Goal: Answer question/provide support: Share knowledge or assist other users

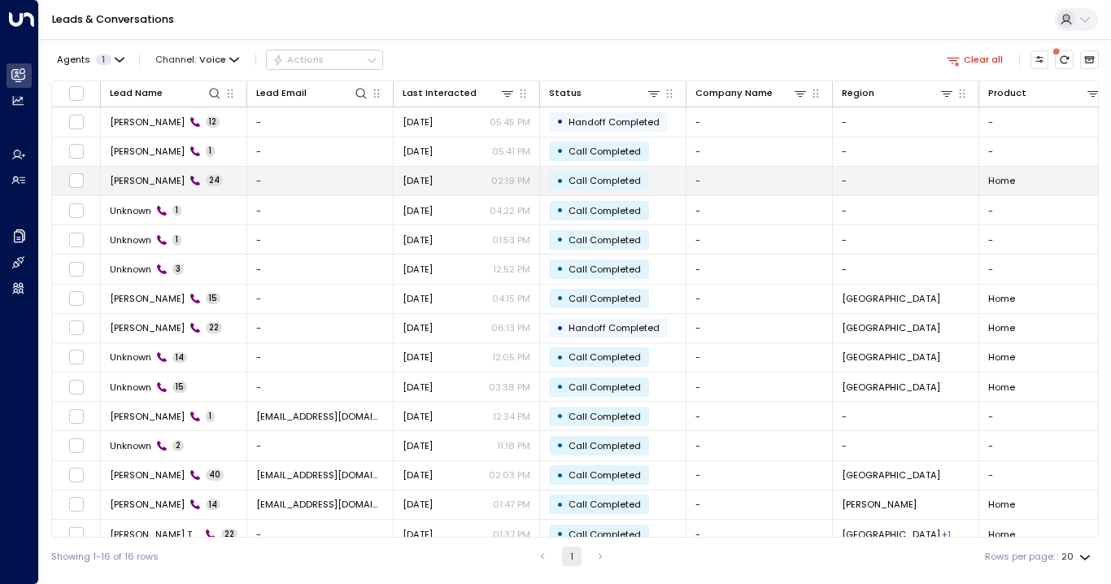
click at [120, 175] on span "[PERSON_NAME]" at bounding box center [147, 180] width 75 height 13
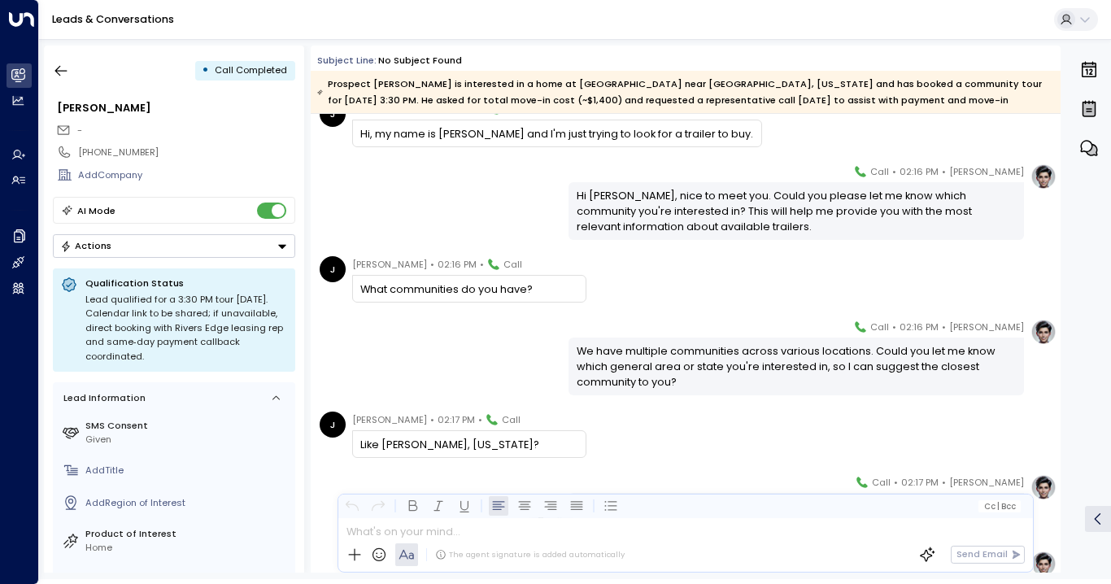
scroll to position [153, 0]
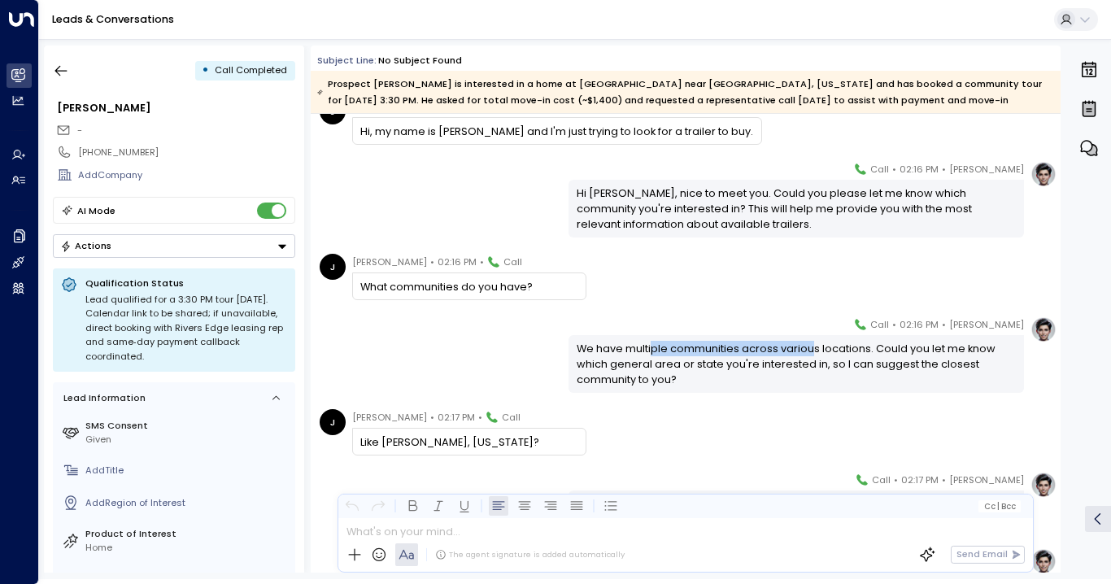
drag, startPoint x: 649, startPoint y: 349, endPoint x: 807, endPoint y: 346, distance: 158.6
click at [807, 346] on div "We have multiple communities across various locations. Could you let me know wh…" at bounding box center [797, 364] width 440 height 47
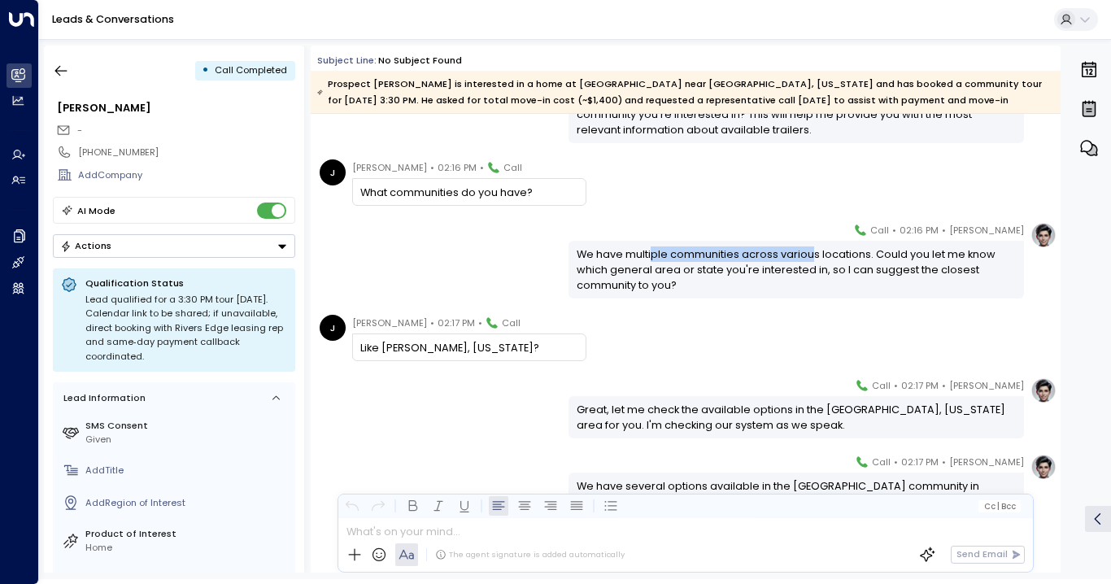
scroll to position [302, 0]
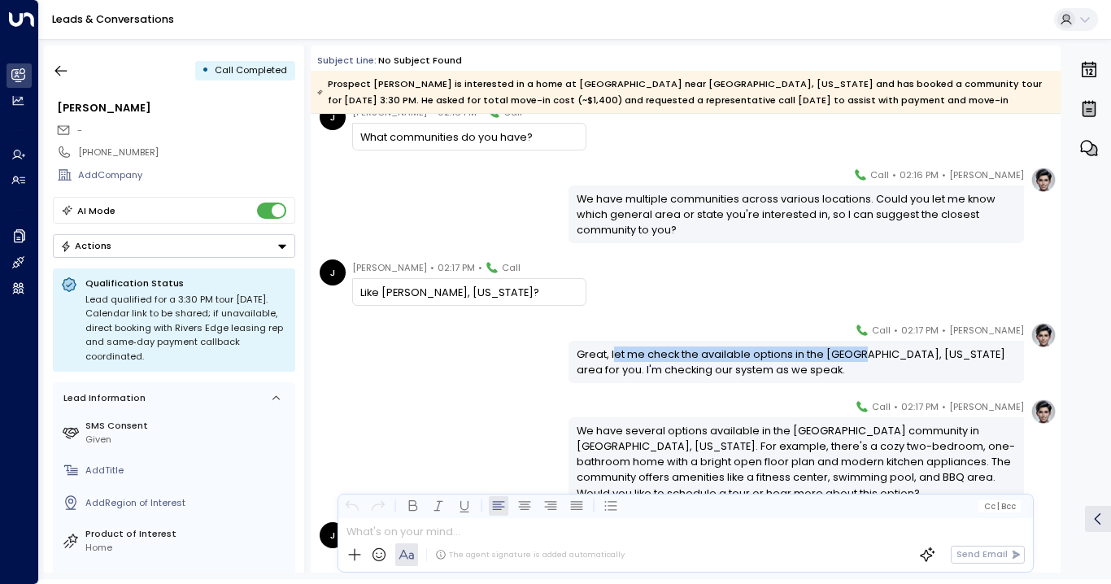
drag, startPoint x: 611, startPoint y: 356, endPoint x: 852, endPoint y: 355, distance: 241.5
click at [852, 355] on div "Great, let me check the available options in the [GEOGRAPHIC_DATA], [US_STATE] …" at bounding box center [797, 361] width 440 height 31
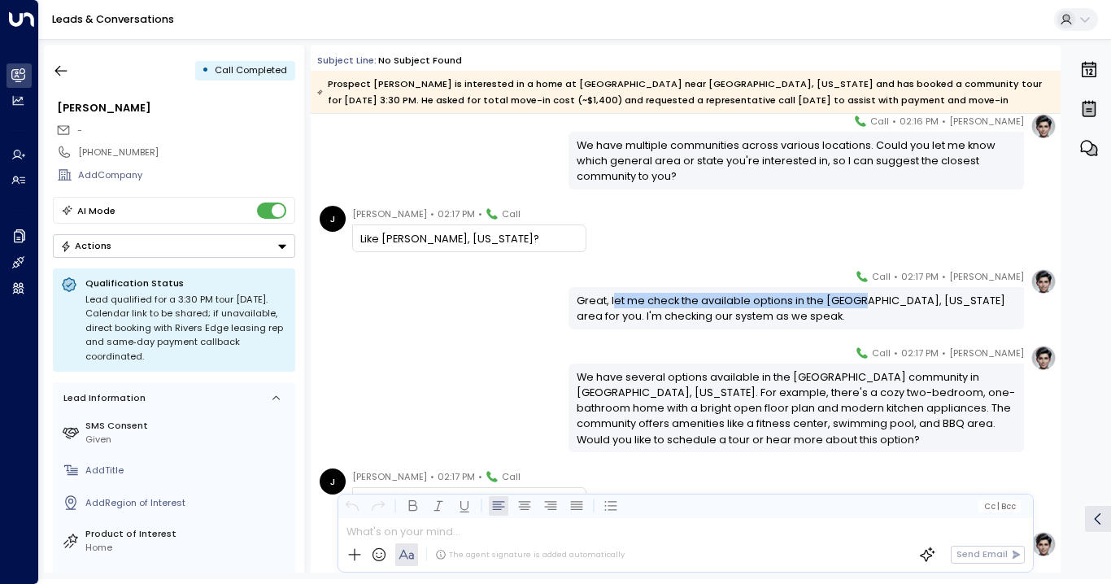
scroll to position [408, 0]
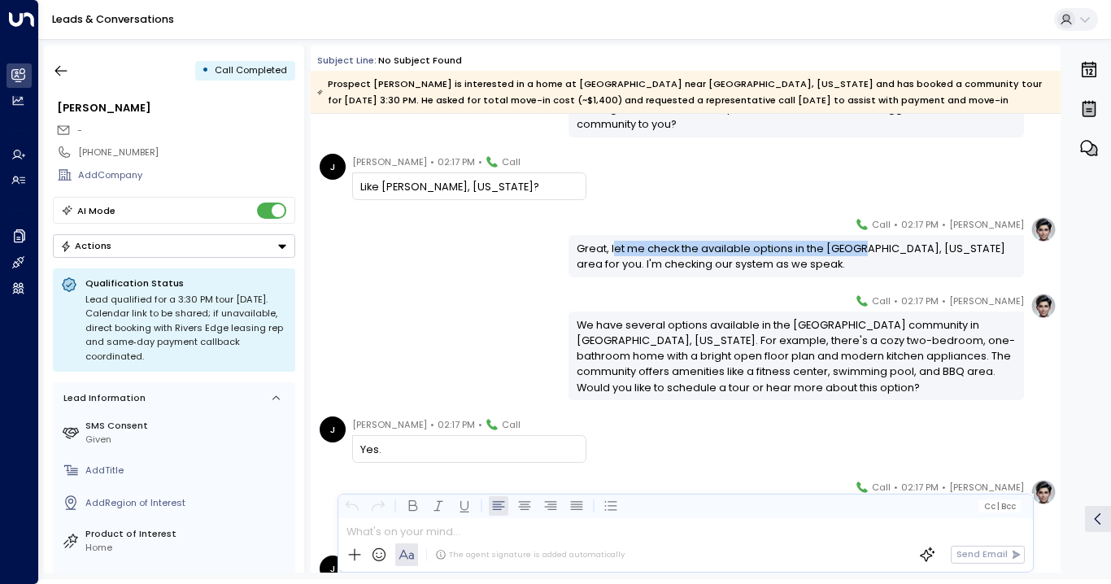
click at [814, 255] on div "Great, let me check the available options in the [GEOGRAPHIC_DATA], [US_STATE] …" at bounding box center [797, 256] width 440 height 31
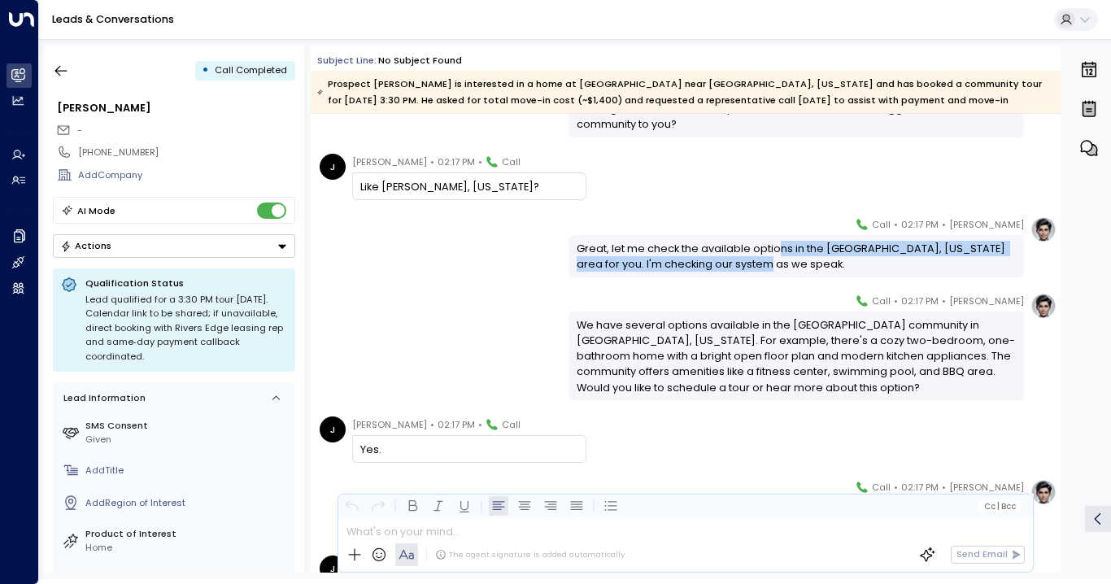
drag, startPoint x: 774, startPoint y: 249, endPoint x: 903, endPoint y: 258, distance: 128.8
click at [903, 258] on div "Great, let me check the available options in the [GEOGRAPHIC_DATA], [US_STATE] …" at bounding box center [797, 256] width 440 height 31
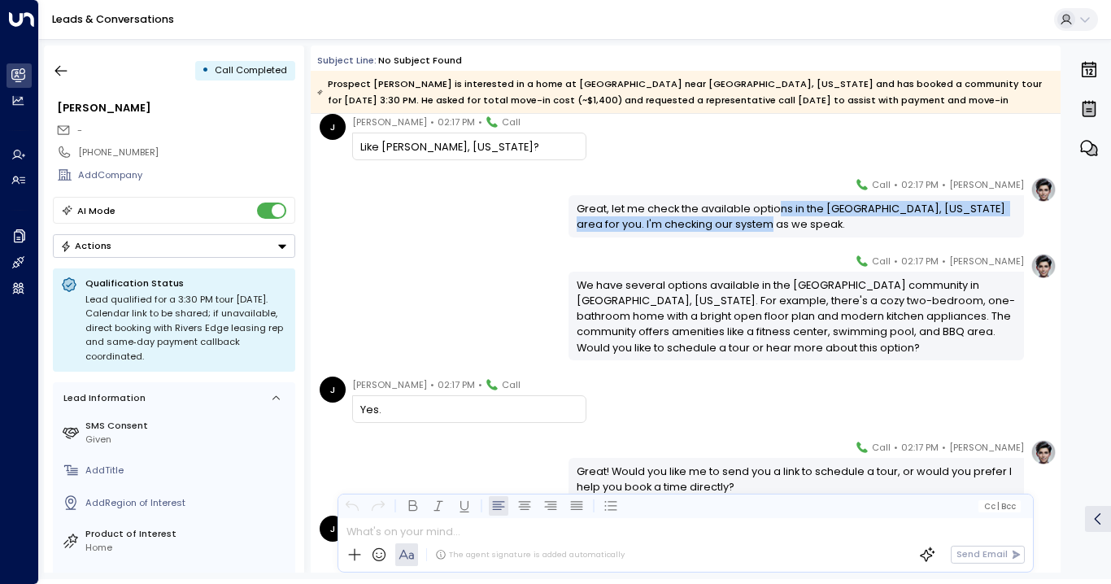
scroll to position [450, 0]
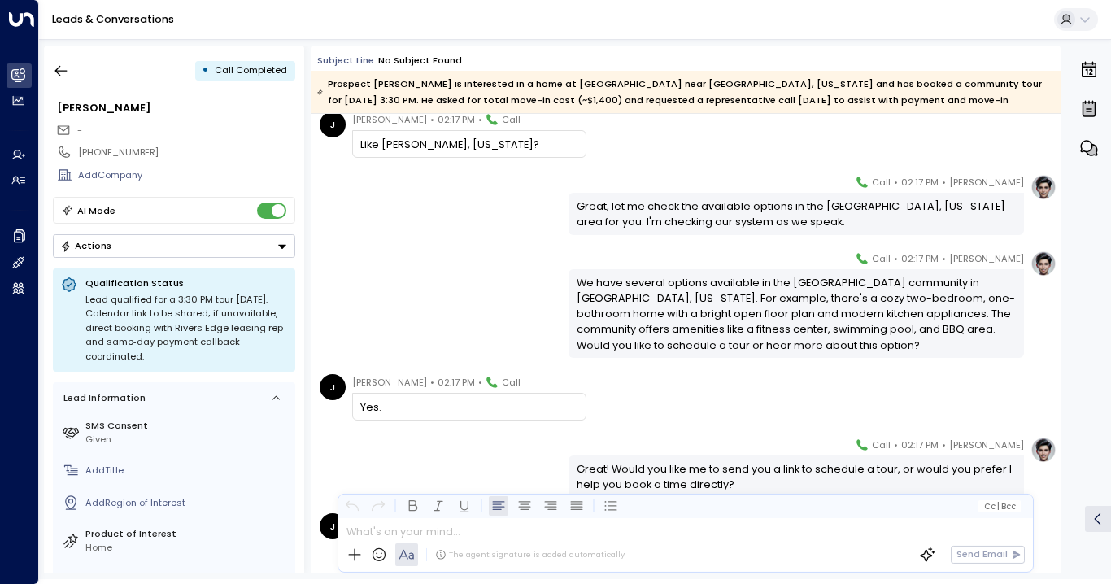
click at [651, 290] on div "We have several options available in the [GEOGRAPHIC_DATA] community in [GEOGRA…" at bounding box center [797, 314] width 440 height 78
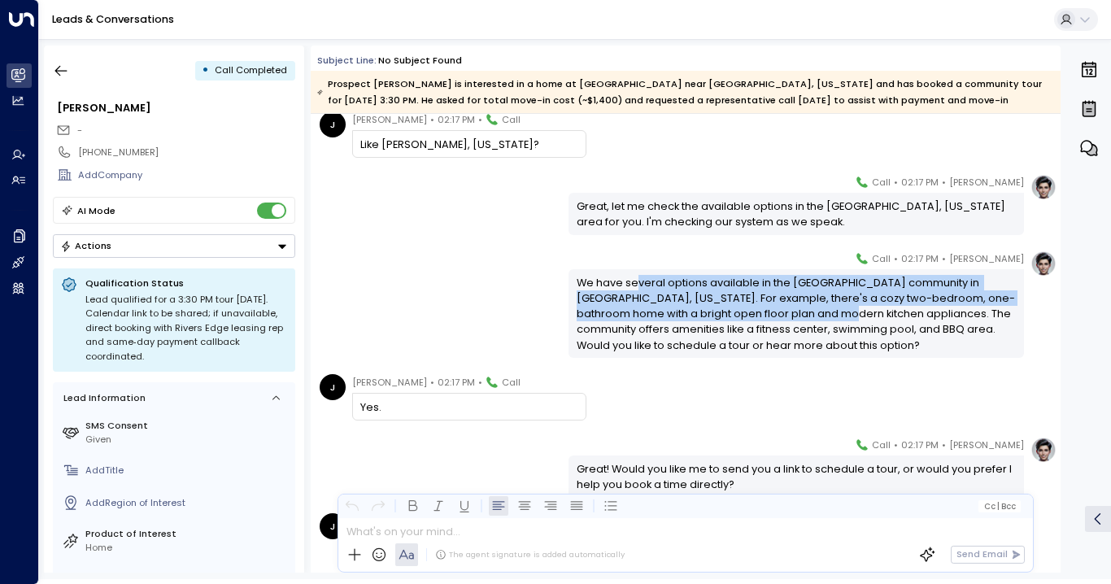
drag, startPoint x: 739, startPoint y: 281, endPoint x: 810, endPoint y: 307, distance: 75.4
click at [810, 307] on div "We have several options available in the [GEOGRAPHIC_DATA] community in [GEOGRA…" at bounding box center [797, 314] width 440 height 78
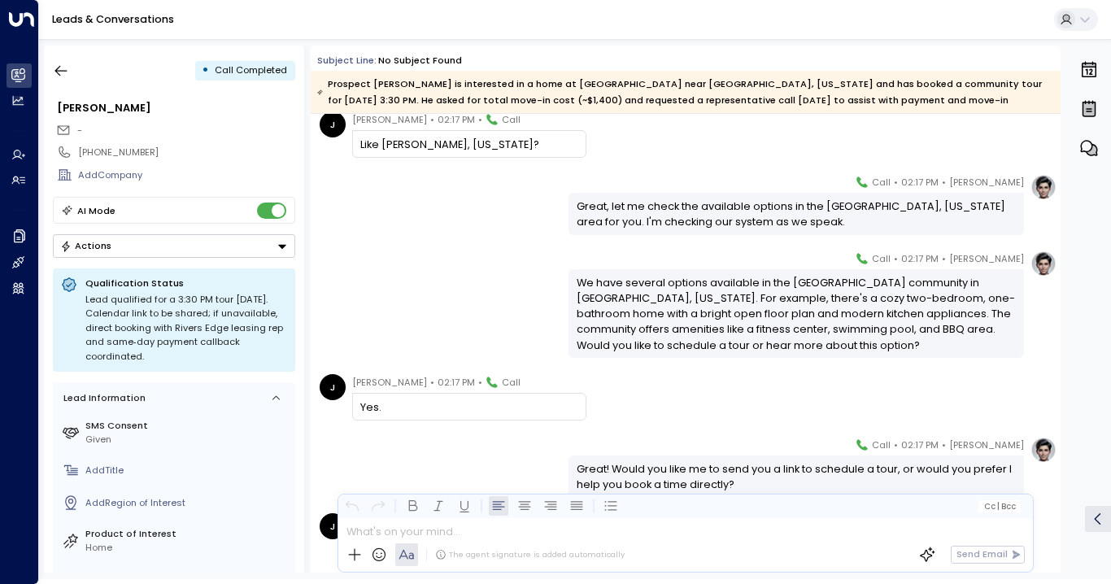
click at [729, 356] on div "We have several options available in the [GEOGRAPHIC_DATA] community in [GEOGRA…" at bounding box center [795, 313] width 455 height 89
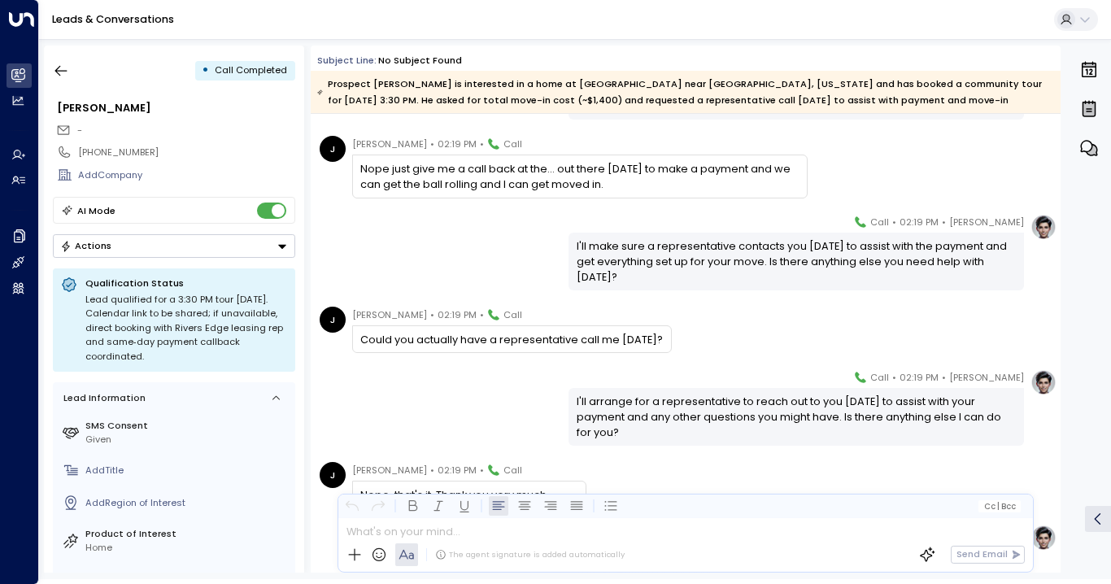
scroll to position [1621, 0]
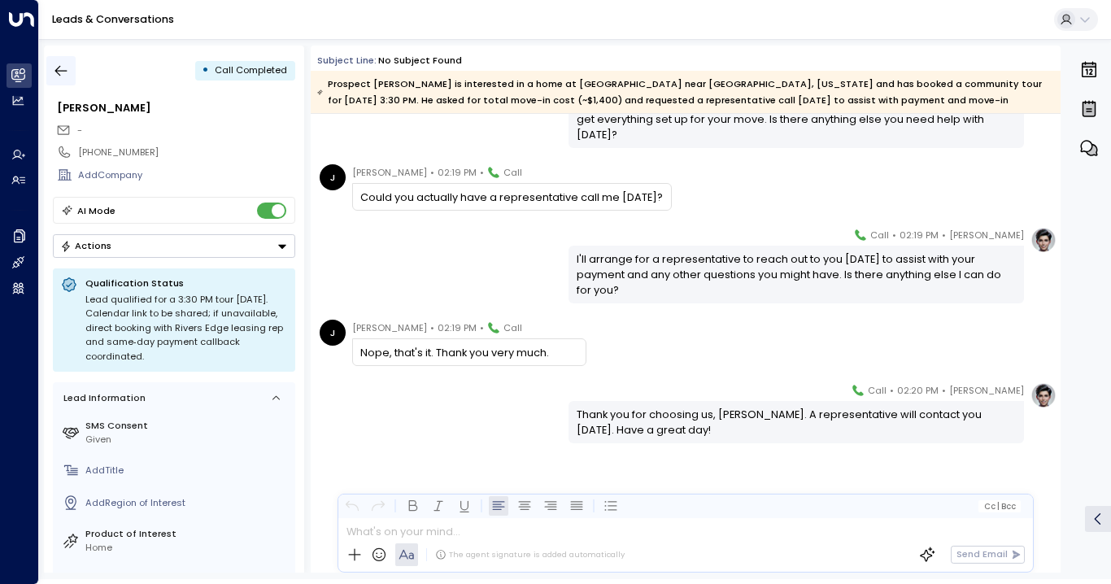
click at [64, 74] on icon "button" at bounding box center [61, 71] width 16 height 16
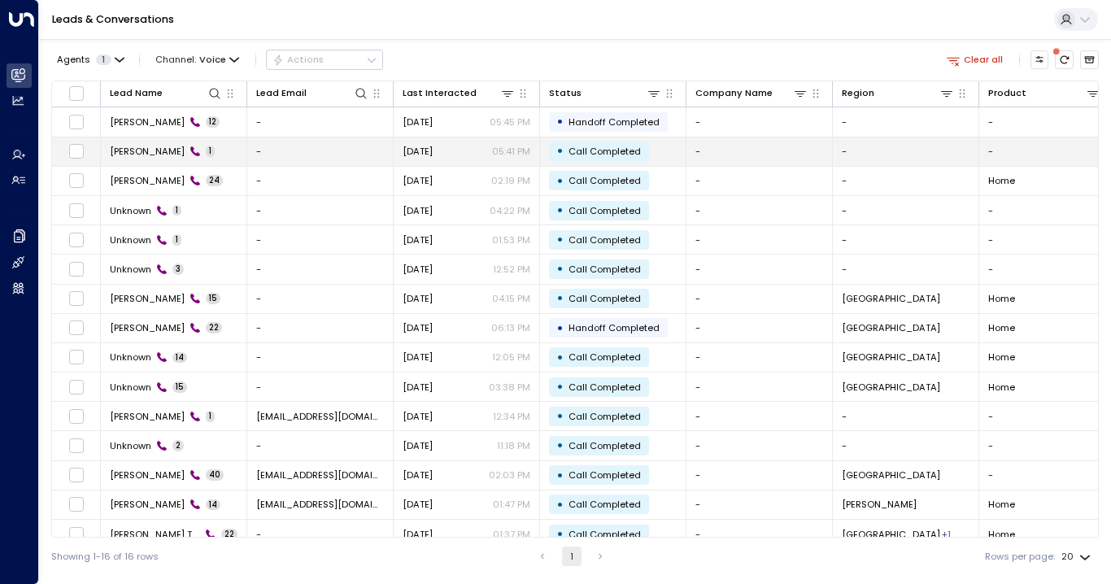
click at [126, 155] on span "[PERSON_NAME]" at bounding box center [147, 151] width 75 height 13
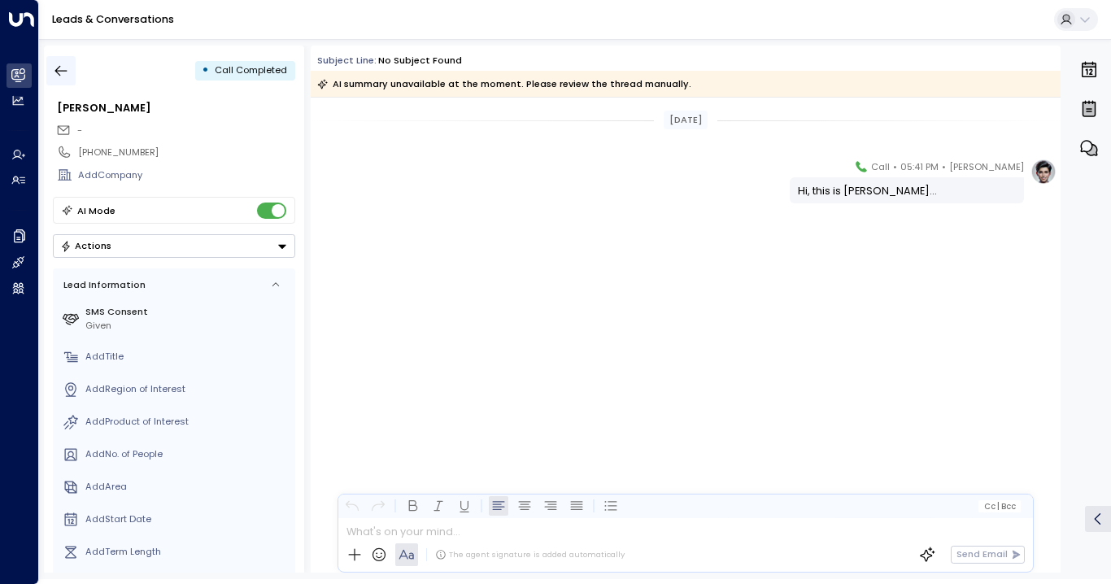
click at [62, 59] on button "button" at bounding box center [60, 70] width 29 height 29
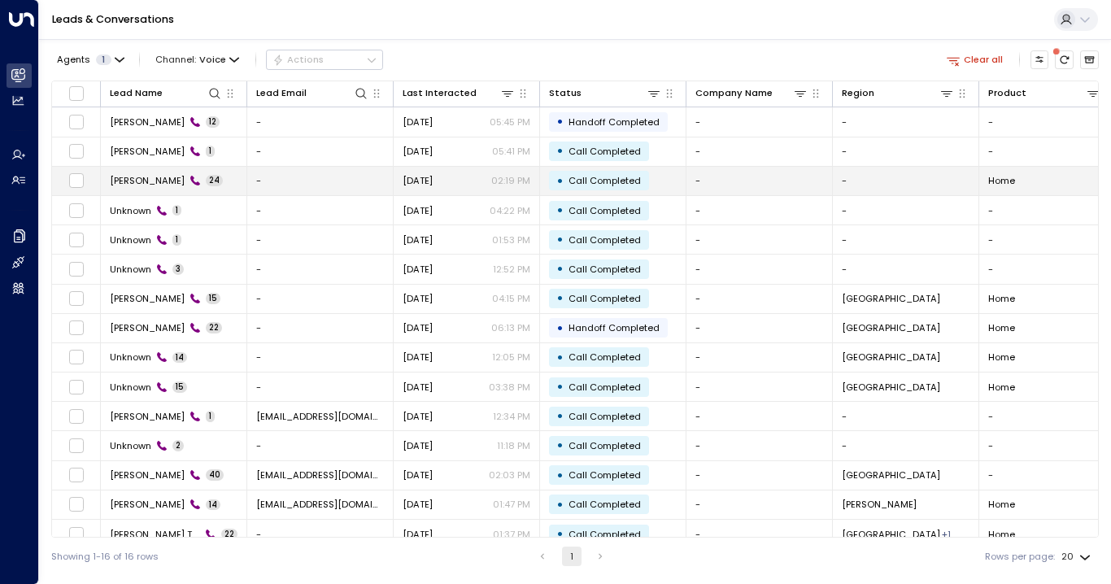
click at [136, 183] on span "[PERSON_NAME]" at bounding box center [147, 180] width 75 height 13
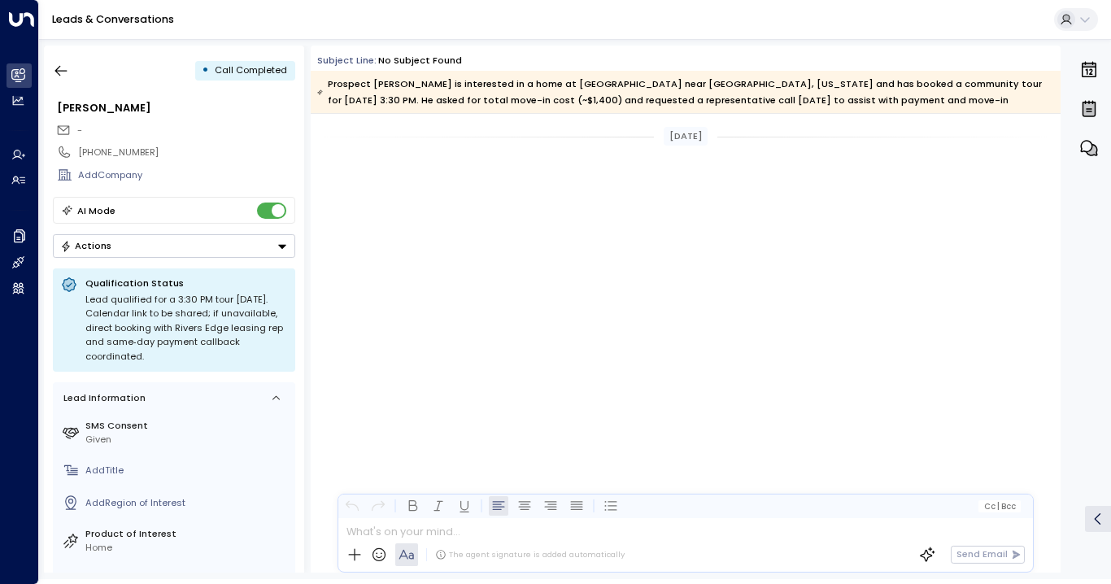
scroll to position [5359, 0]
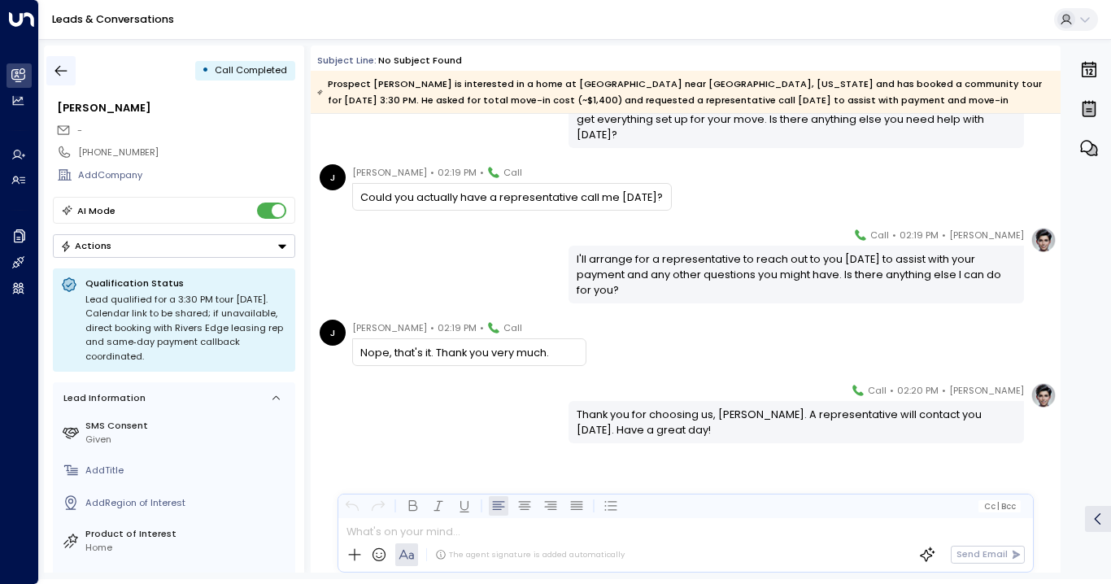
click at [54, 73] on icon "button" at bounding box center [61, 71] width 16 height 16
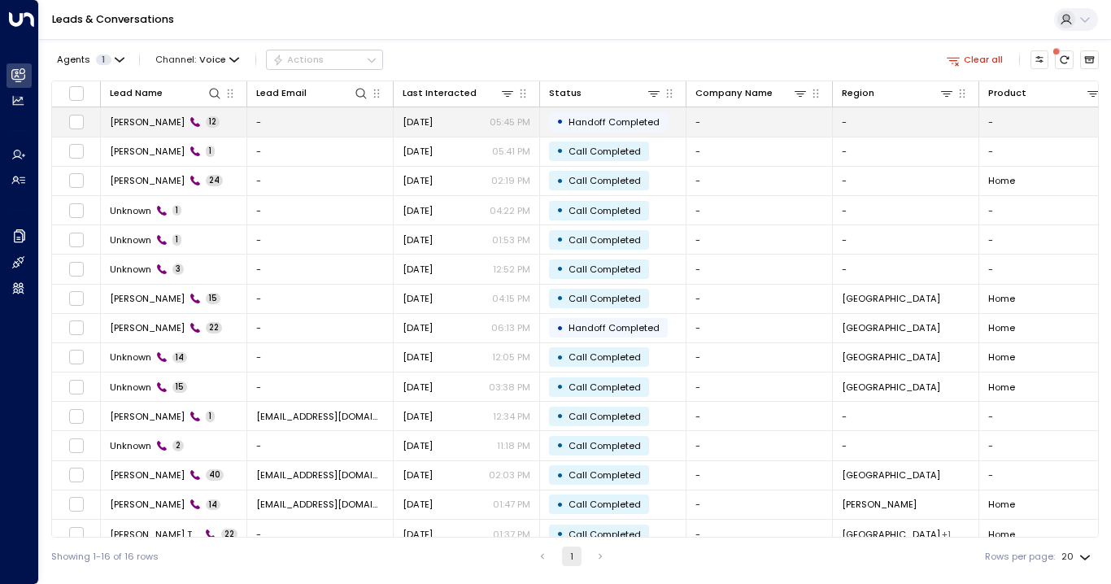
click at [127, 123] on span "[PERSON_NAME]" at bounding box center [147, 121] width 75 height 13
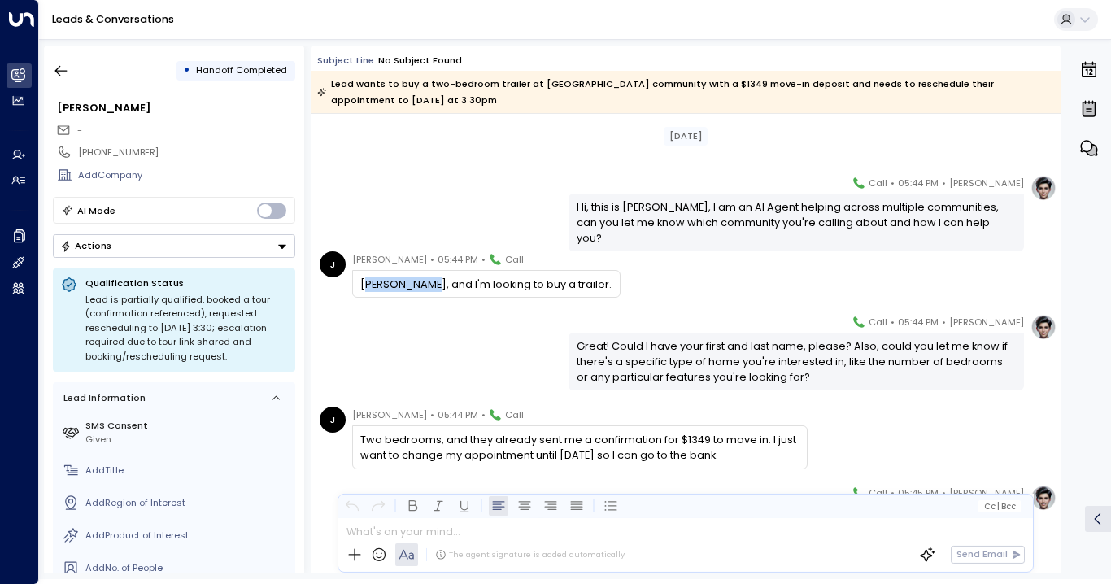
drag, startPoint x: 367, startPoint y: 286, endPoint x: 419, endPoint y: 287, distance: 52.0
click at [419, 287] on div "[PERSON_NAME], and I'm looking to buy a trailer." at bounding box center [485, 283] width 251 height 15
drag, startPoint x: 802, startPoint y: 224, endPoint x: 922, endPoint y: 228, distance: 120.4
click at [922, 228] on div "Hi, this is [PERSON_NAME], I am an AI Agent helping across multiple communities…" at bounding box center [797, 222] width 440 height 47
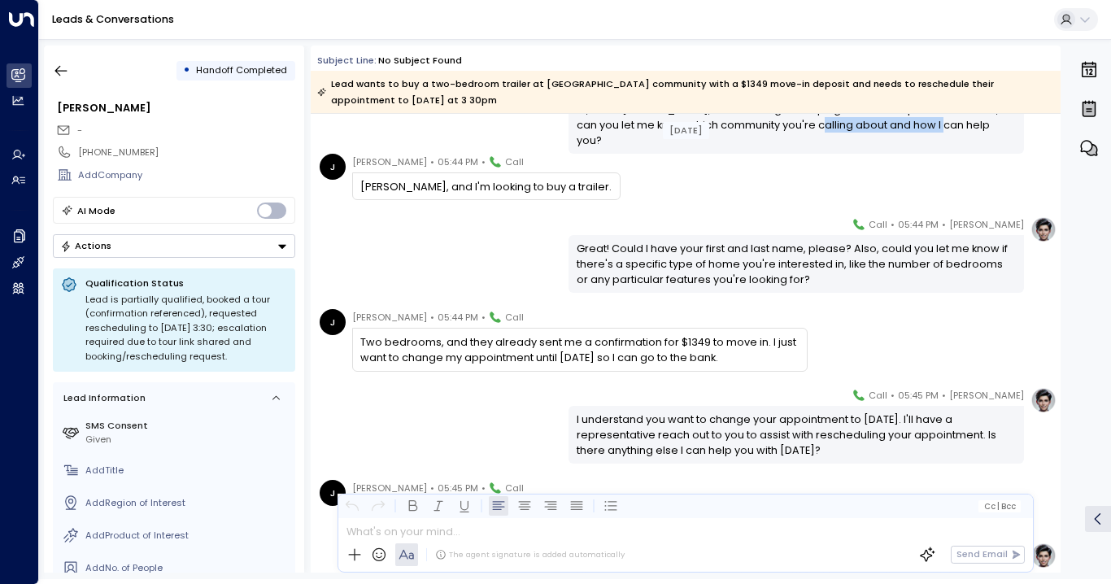
scroll to position [107, 0]
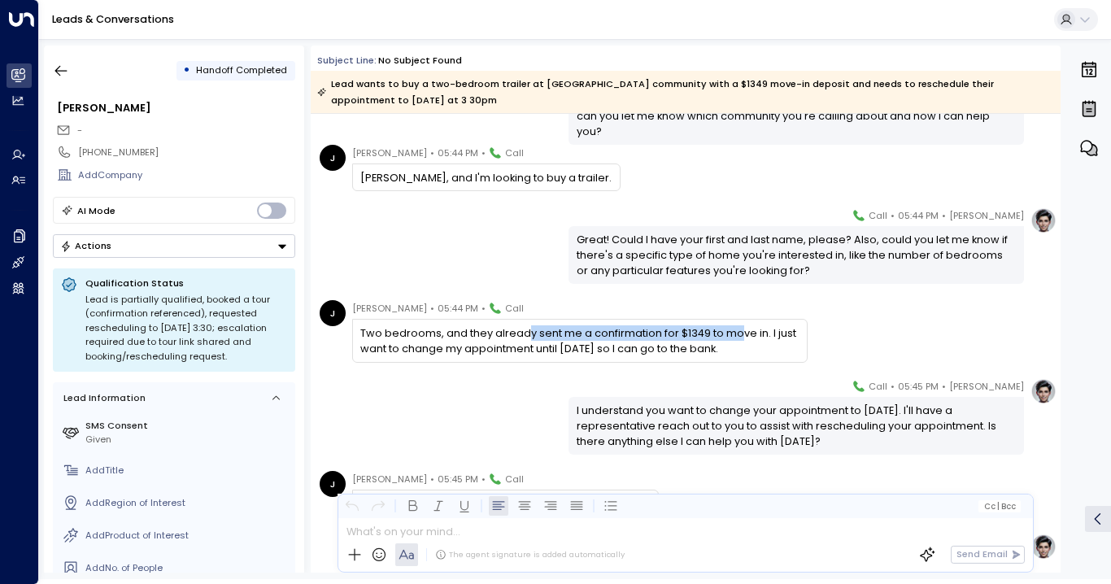
drag, startPoint x: 524, startPoint y: 333, endPoint x: 733, endPoint y: 329, distance: 209.8
click at [733, 329] on div "Two bedrooms, and they already sent me a confirmation for $1349 to move in. I j…" at bounding box center [579, 340] width 438 height 31
click at [453, 355] on div "Two bedrooms, and they already sent me a confirmation for $1349 to move in. I j…" at bounding box center [579, 340] width 455 height 43
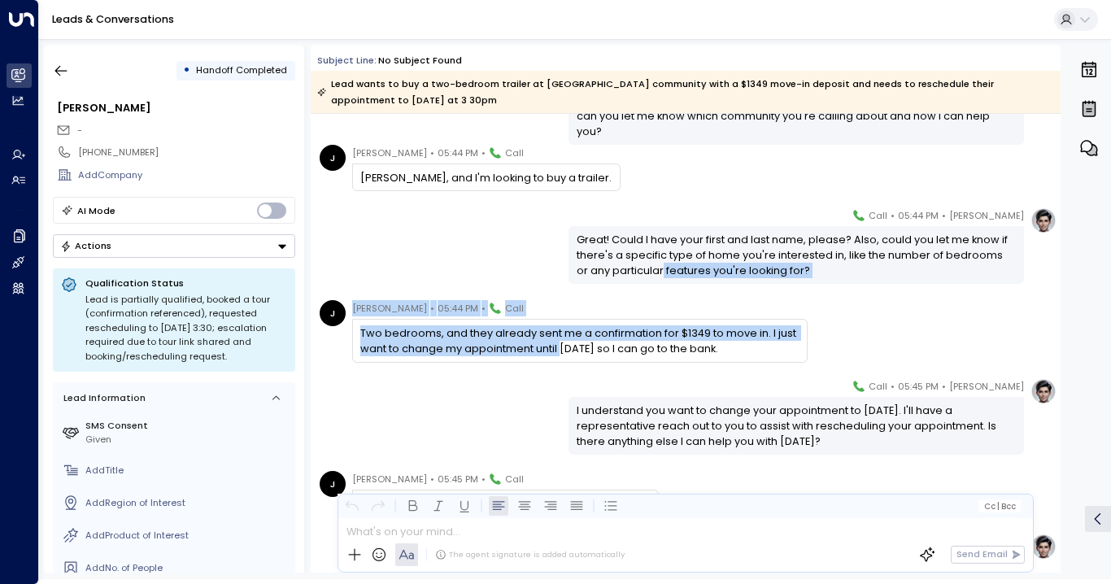
drag, startPoint x: 559, startPoint y: 354, endPoint x: 648, endPoint y: 366, distance: 89.5
click at [648, 366] on div "[DATE] [PERSON_NAME] • 05:44 PM • Call Hi, this is [PERSON_NAME], I am an AI Ag…" at bounding box center [686, 527] width 750 height 1040
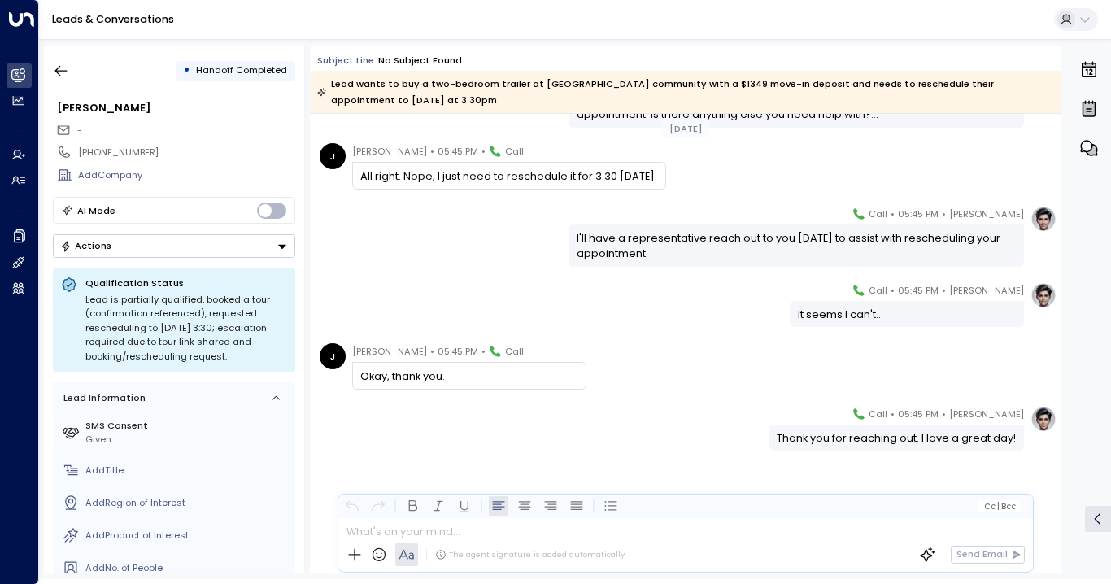
scroll to position [581, 0]
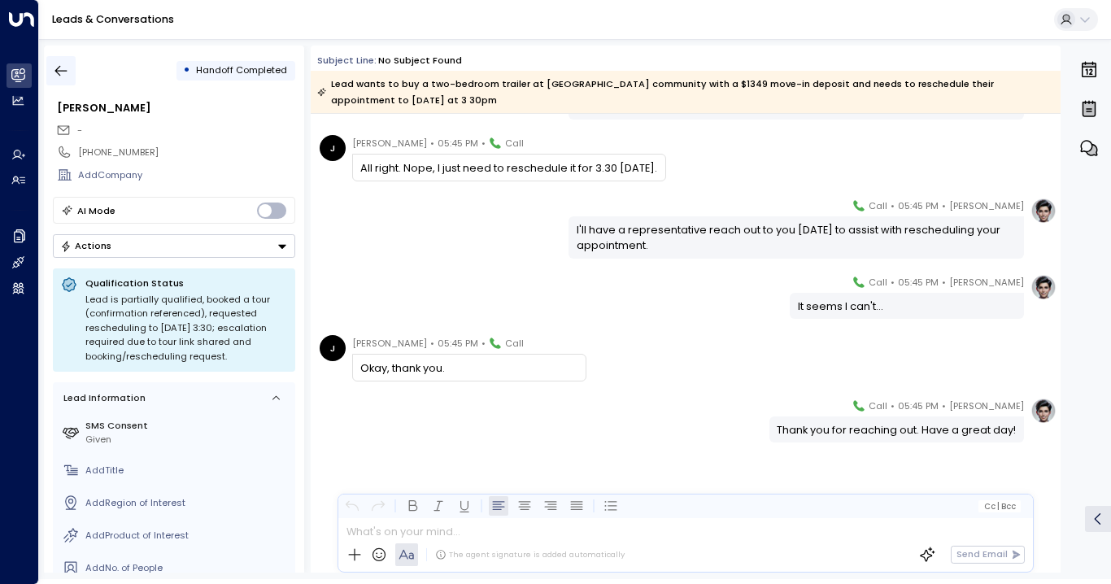
click at [56, 64] on icon "button" at bounding box center [61, 71] width 16 height 16
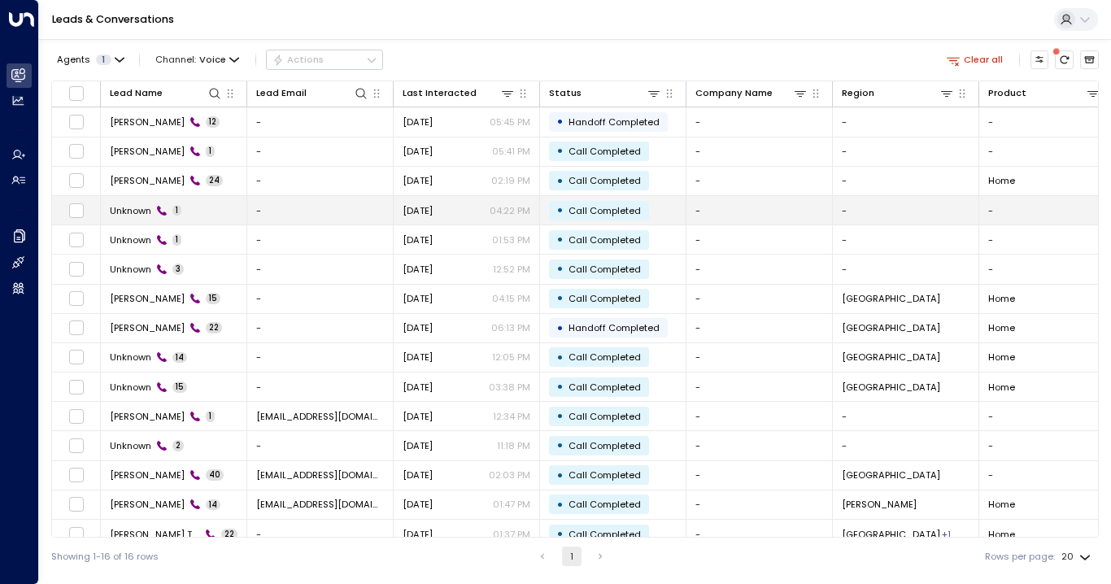
click at [119, 207] on span "Unknown" at bounding box center [130, 210] width 41 height 13
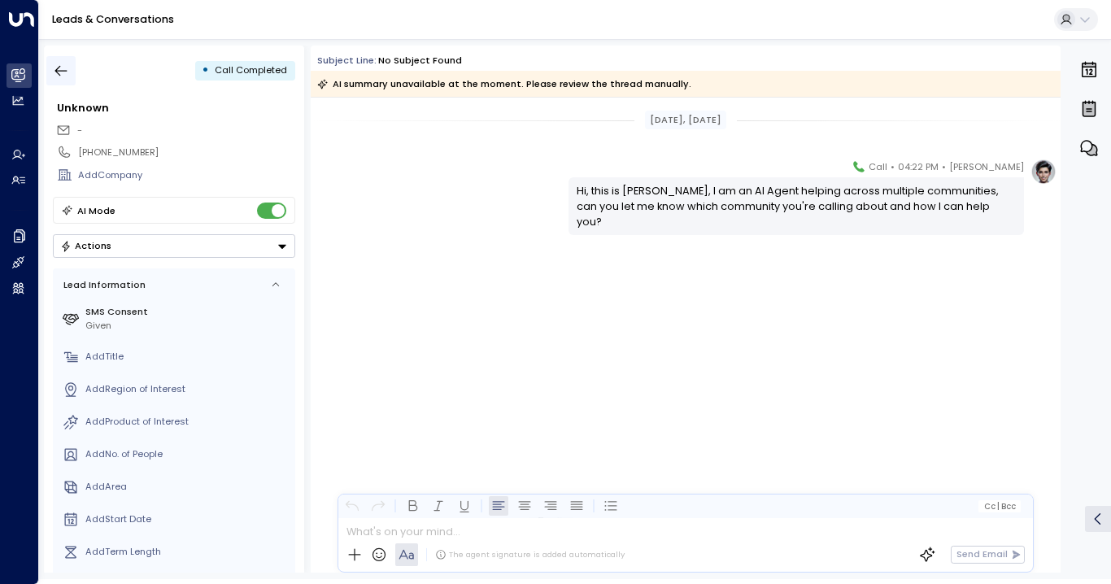
click at [55, 63] on icon "button" at bounding box center [61, 71] width 16 height 16
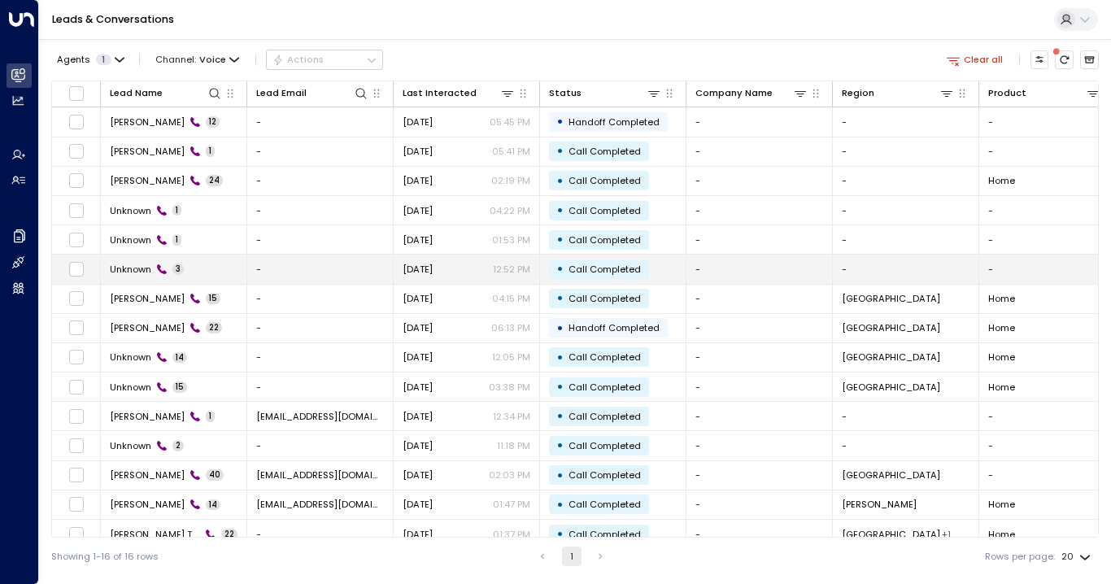
click at [123, 265] on span "Unknown" at bounding box center [130, 269] width 41 height 13
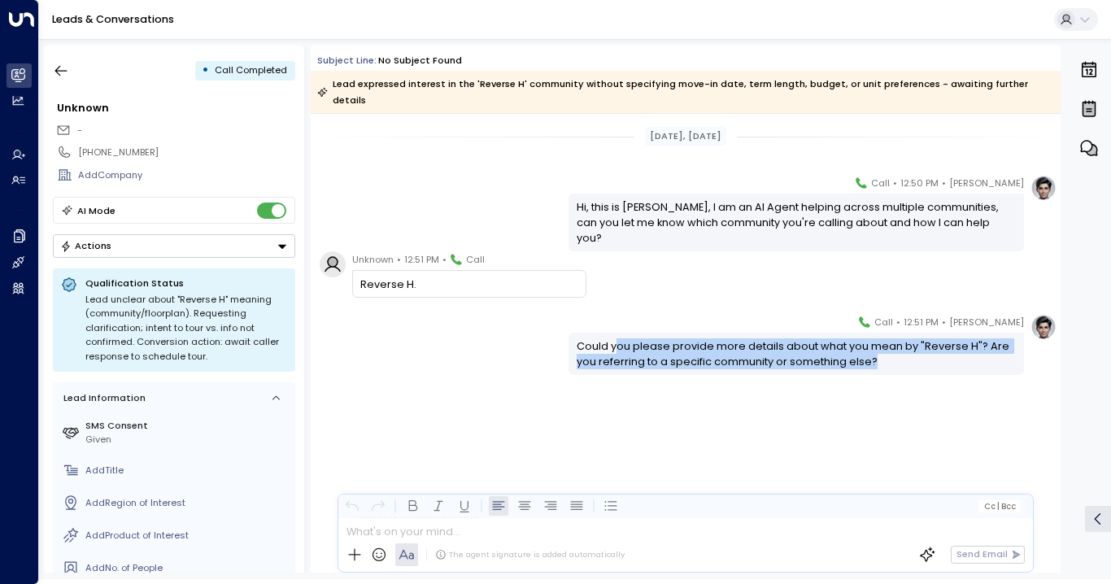
drag, startPoint x: 617, startPoint y: 321, endPoint x: 960, endPoint y: 348, distance: 343.4
click at [960, 348] on div "Could you please provide more details about what you mean by "Reverse H"? Are y…" at bounding box center [797, 353] width 440 height 31
click at [899, 378] on div "[PERSON_NAME] • 12:51 PM • Call Could you please provide more details about wha…" at bounding box center [686, 409] width 750 height 190
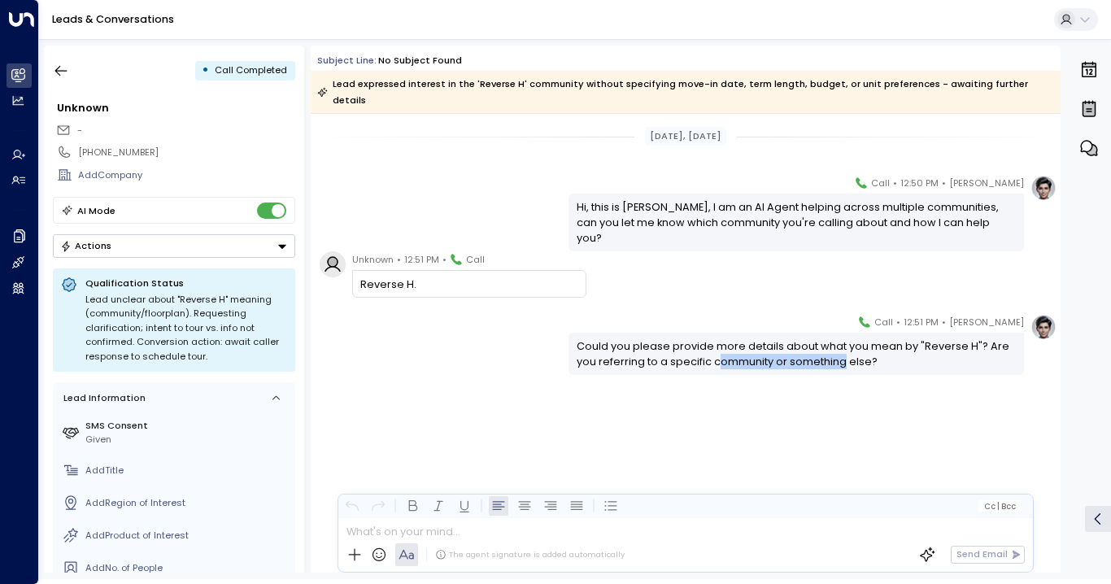
drag, startPoint x: 718, startPoint y: 344, endPoint x: 842, endPoint y: 350, distance: 124.6
click at [842, 350] on div "Could you please provide more details about what you mean by "Reverse H"? Are y…" at bounding box center [797, 353] width 440 height 31
click at [651, 407] on div "[PERSON_NAME] • 12:51 PM • Call Could you please provide more details about wha…" at bounding box center [686, 409] width 750 height 190
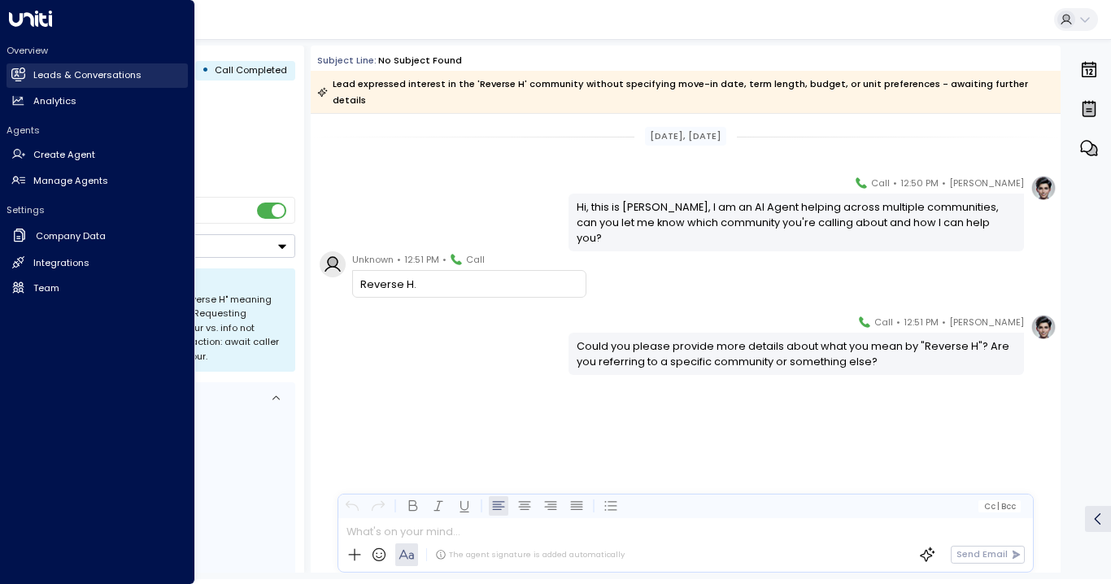
click at [54, 66] on link "Leads & Conversations Leads & Conversations" at bounding box center [97, 75] width 181 height 24
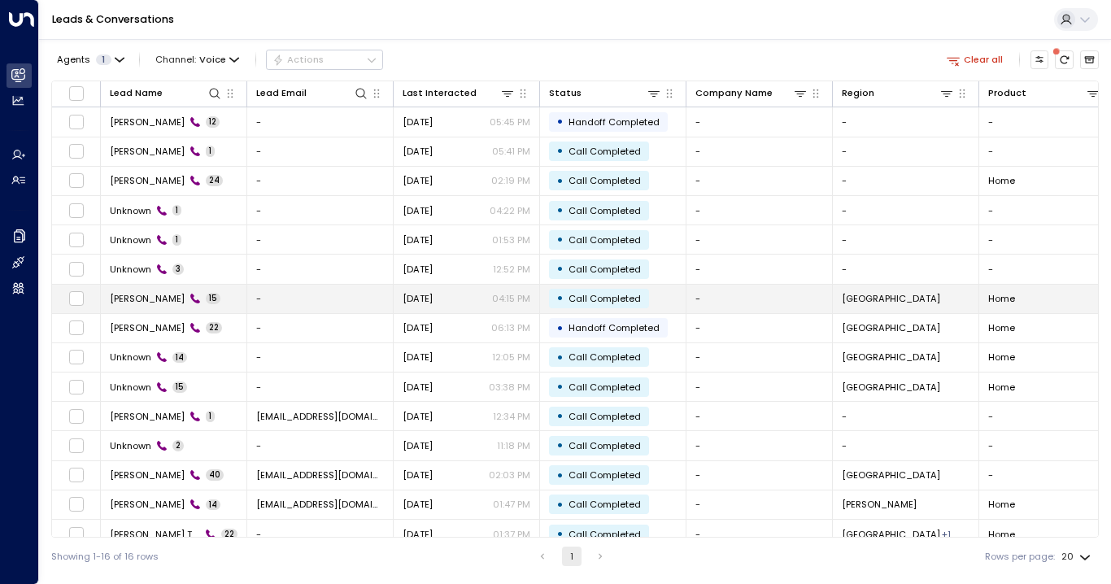
click at [130, 298] on span "[PERSON_NAME]" at bounding box center [147, 298] width 75 height 13
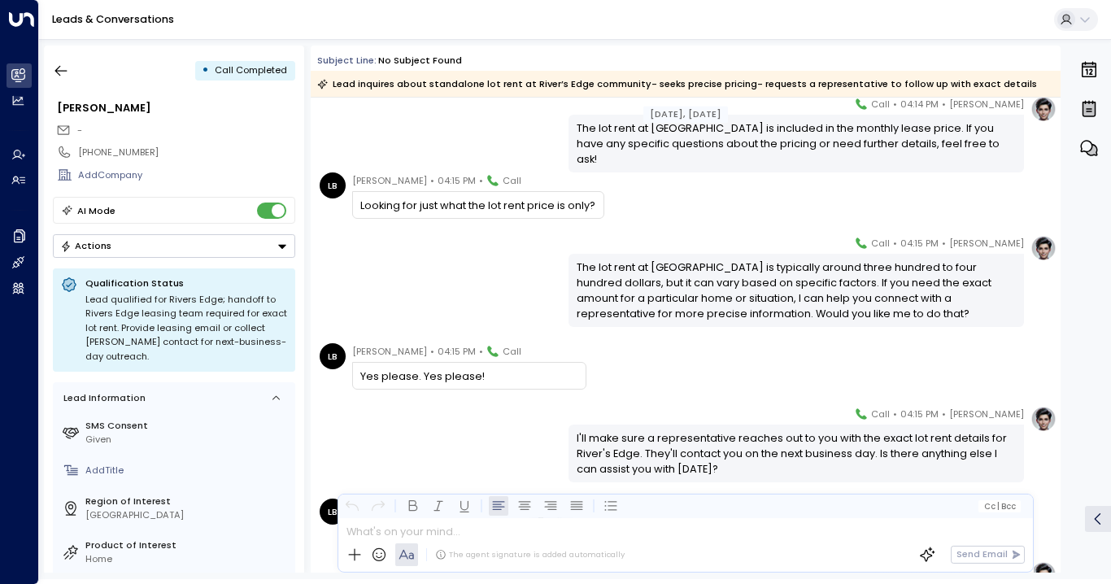
scroll to position [619, 0]
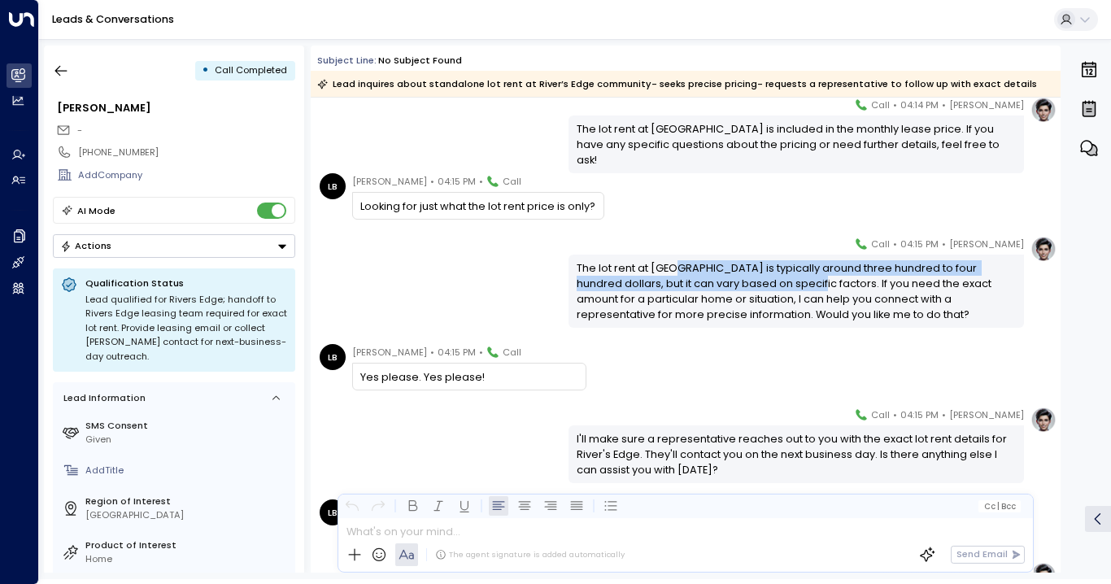
drag, startPoint x: 667, startPoint y: 271, endPoint x: 760, endPoint y: 289, distance: 94.4
click at [760, 289] on div "The lot rent at [GEOGRAPHIC_DATA] is typically around three hundred to four hun…" at bounding box center [797, 291] width 440 height 63
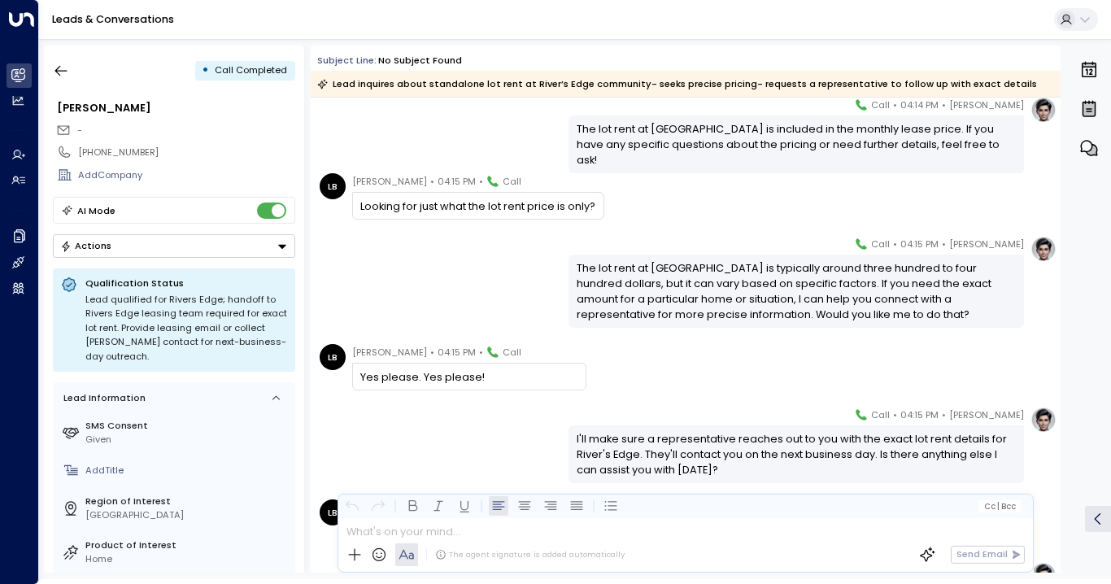
click at [694, 308] on div "The lot rent at [GEOGRAPHIC_DATA] is typically around three hundred to four hun…" at bounding box center [797, 291] width 440 height 63
click at [63, 69] on icon "button" at bounding box center [61, 71] width 16 height 16
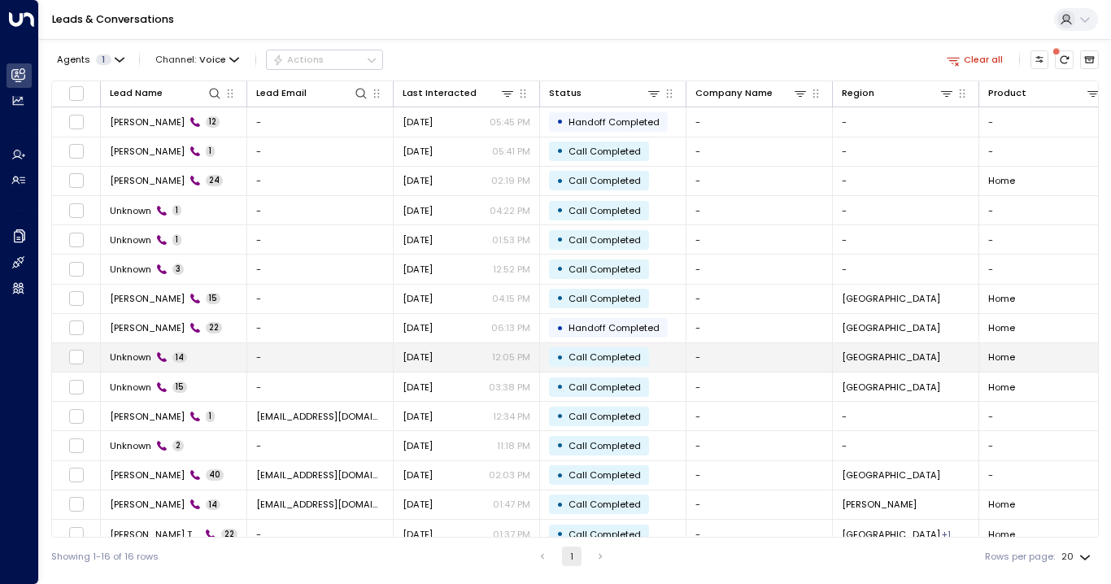
scroll to position [17, 0]
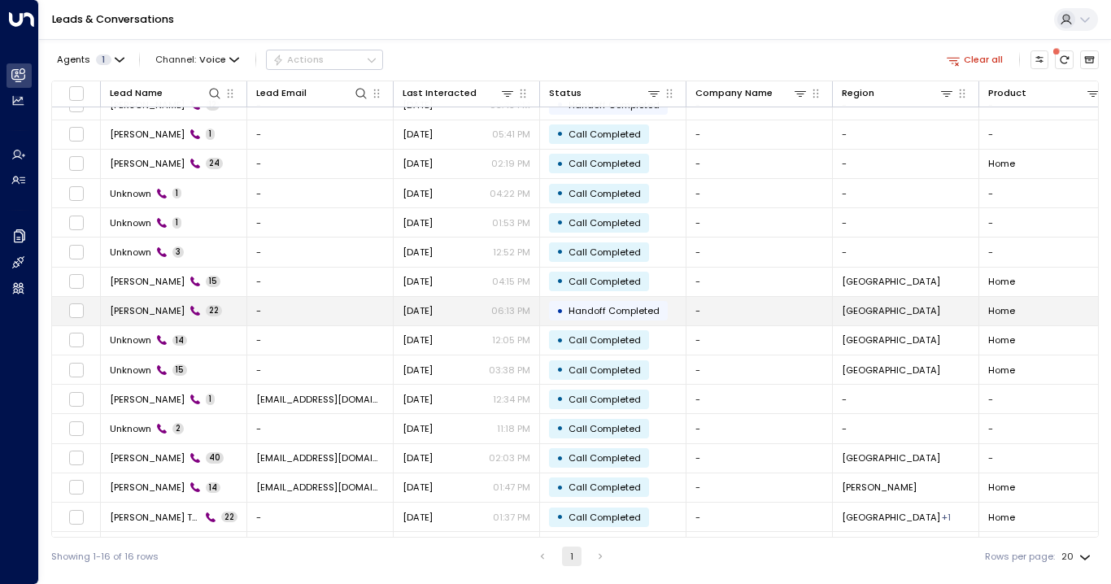
click at [138, 309] on span "[PERSON_NAME]" at bounding box center [147, 310] width 75 height 13
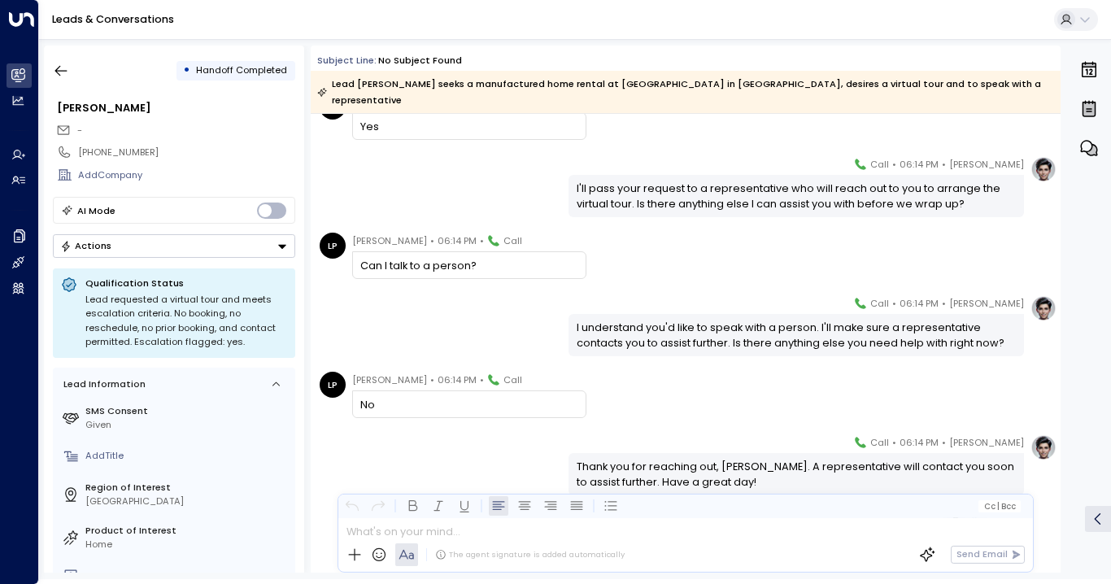
scroll to position [1339, 0]
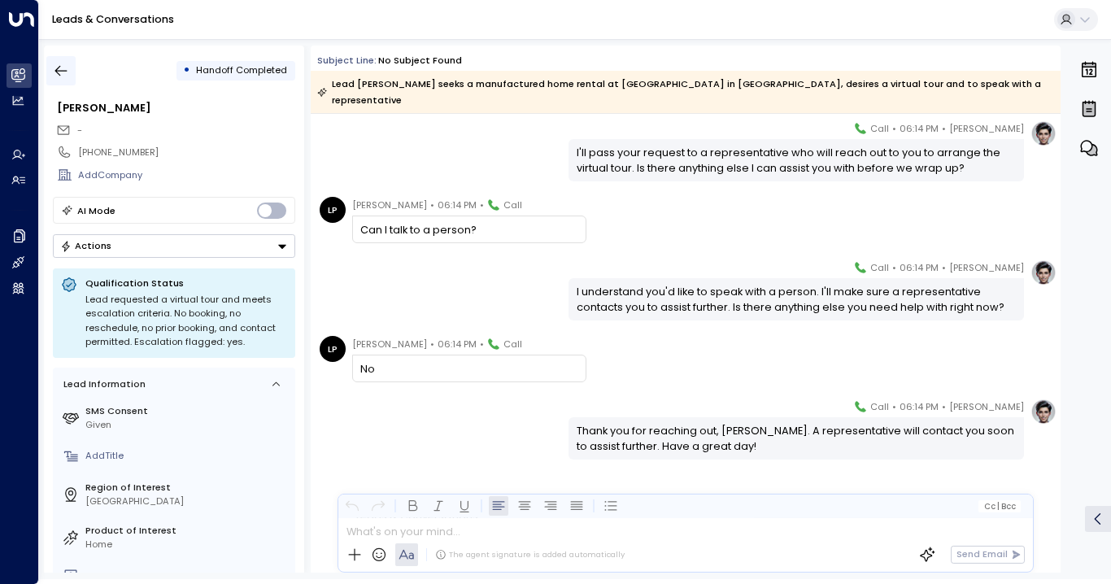
click at [59, 71] on icon "button" at bounding box center [61, 71] width 12 height 11
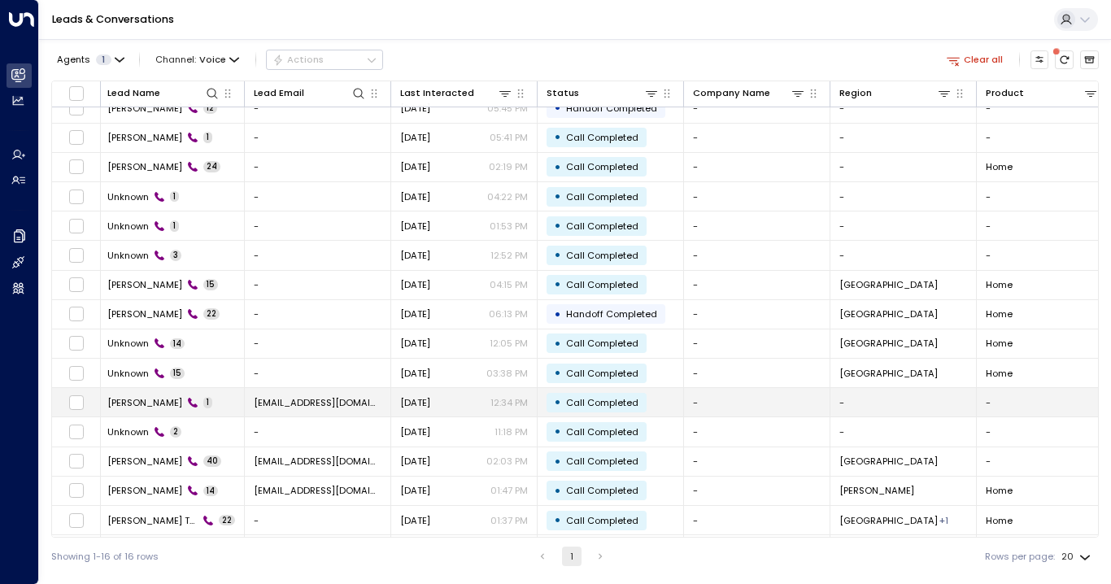
scroll to position [15, 2]
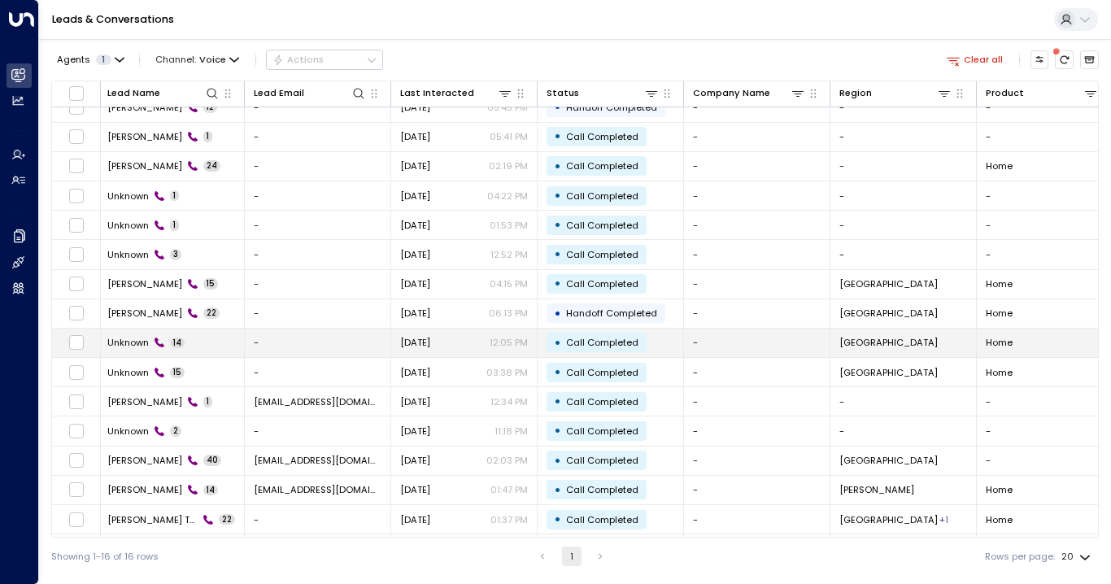
click at [132, 345] on span "Unknown" at bounding box center [127, 342] width 41 height 13
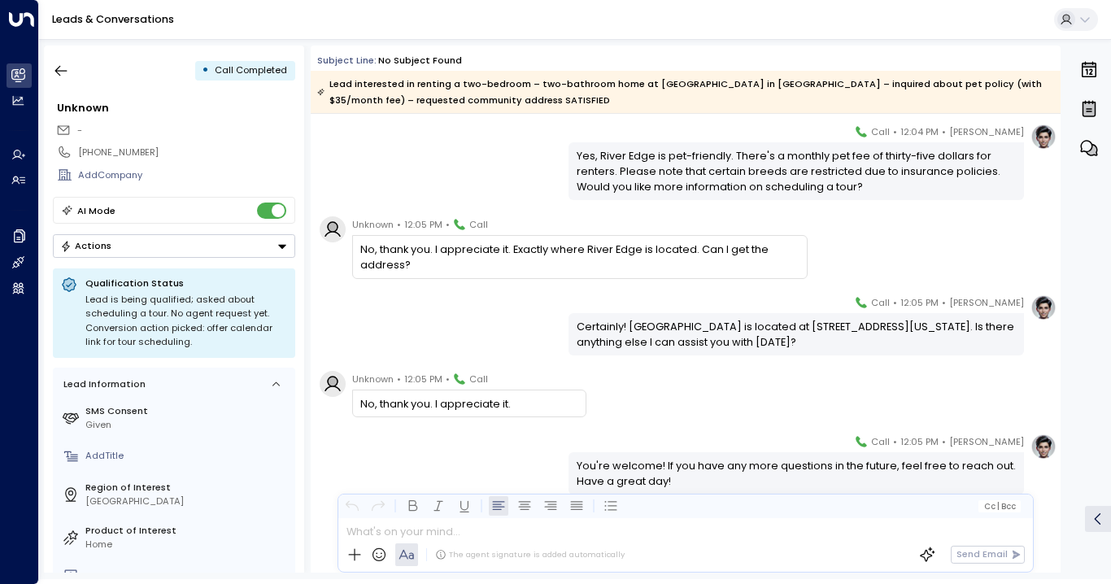
scroll to position [814, 0]
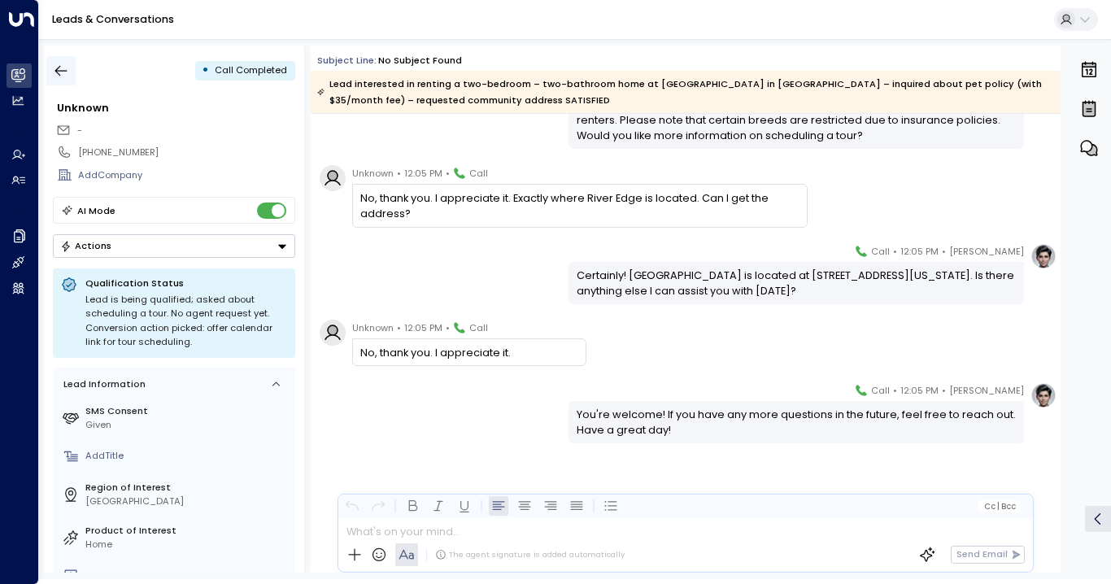
click at [54, 80] on button "button" at bounding box center [60, 70] width 29 height 29
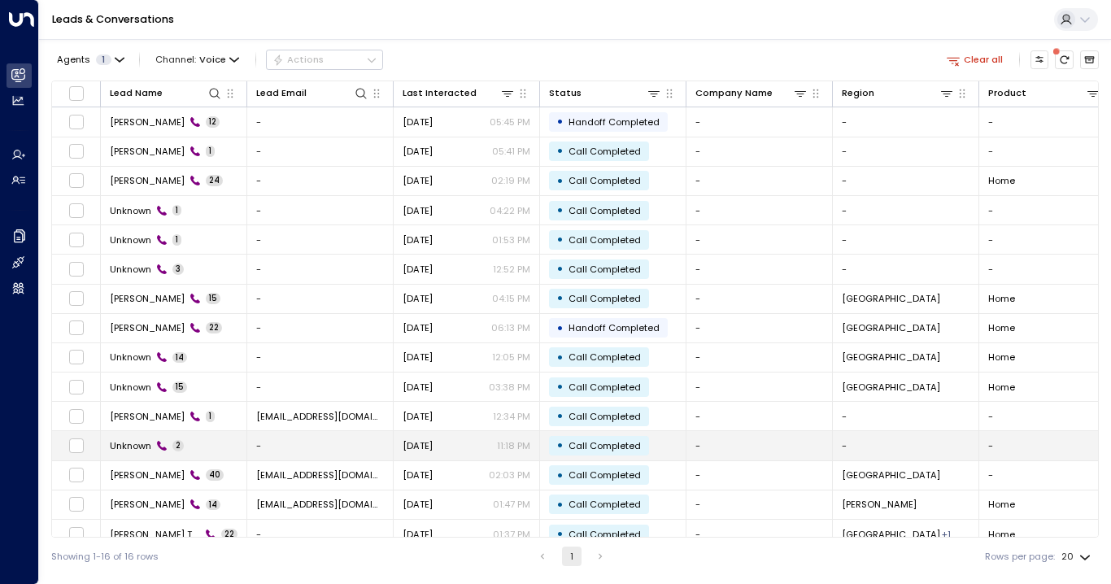
click at [124, 439] on span "Unknown" at bounding box center [130, 445] width 41 height 13
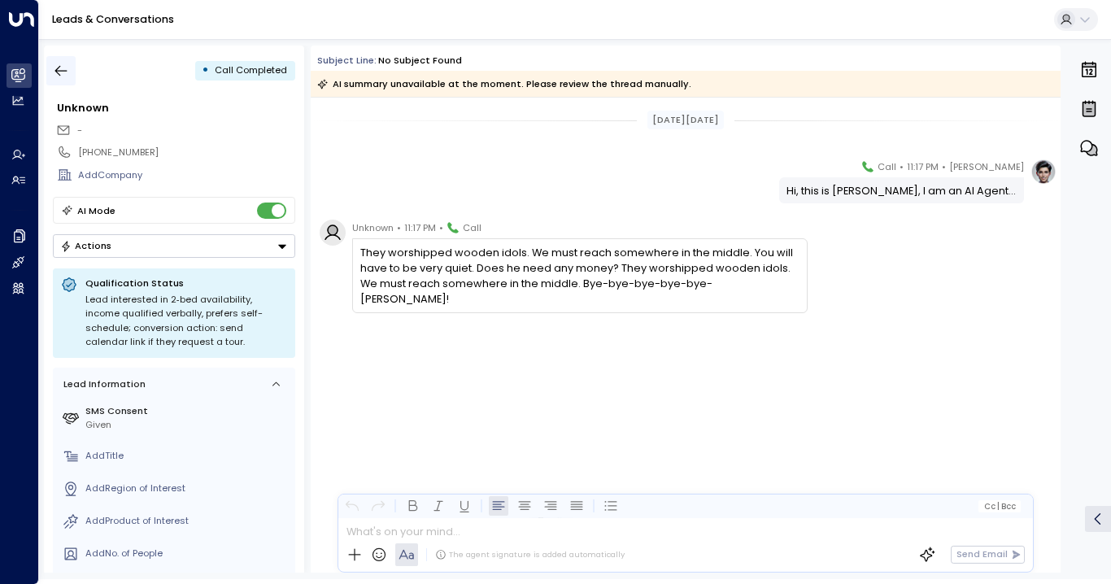
click at [55, 69] on icon "button" at bounding box center [61, 71] width 16 height 16
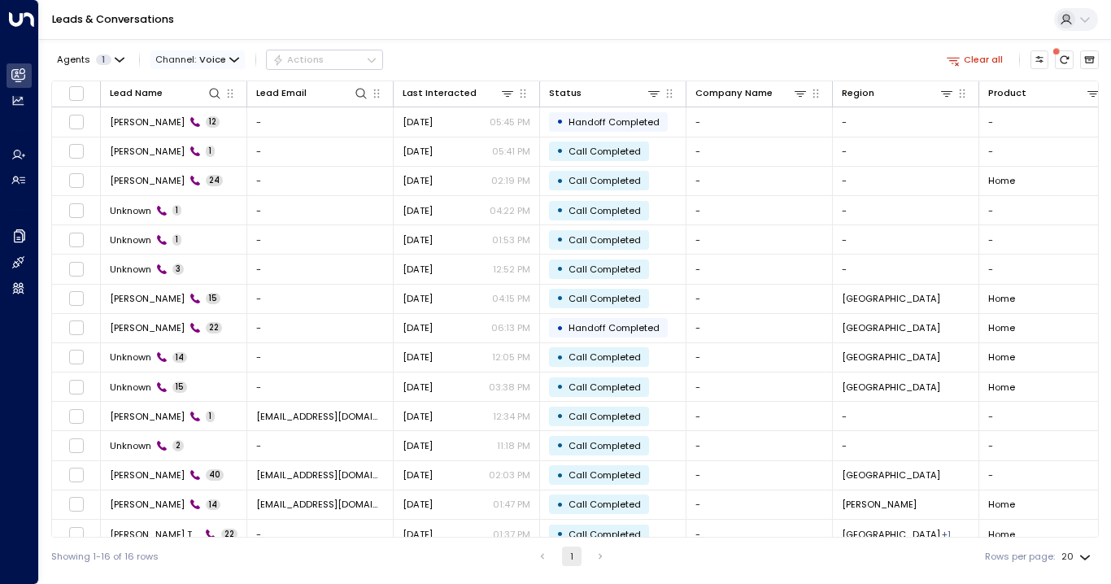
click at [229, 57] on icon "button" at bounding box center [234, 60] width 10 height 10
click at [198, 116] on p "SMS" at bounding box center [194, 115] width 57 height 14
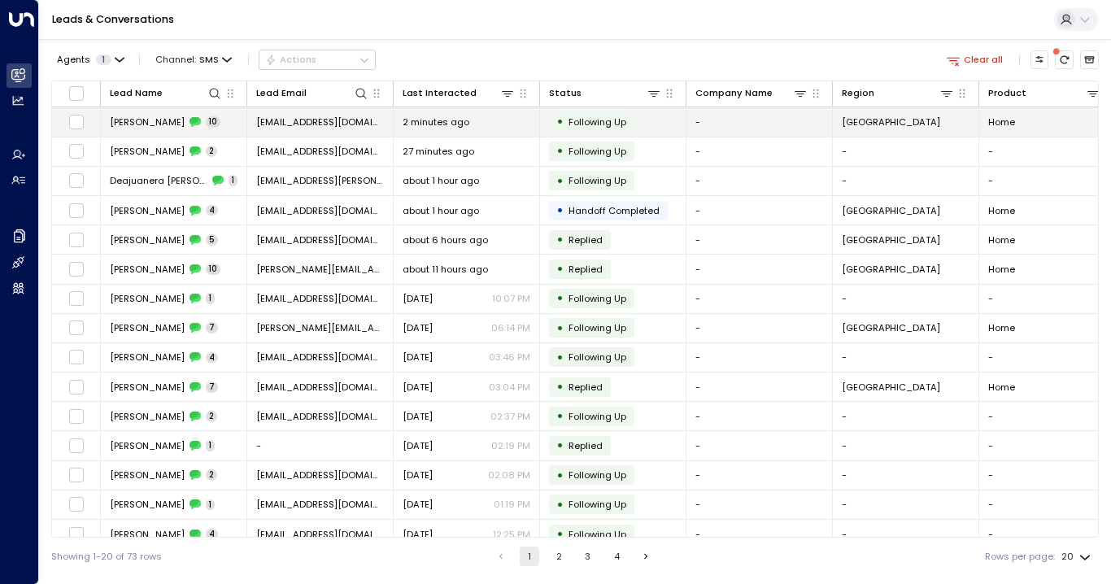
click at [153, 127] on span "[PERSON_NAME]" at bounding box center [147, 121] width 75 height 13
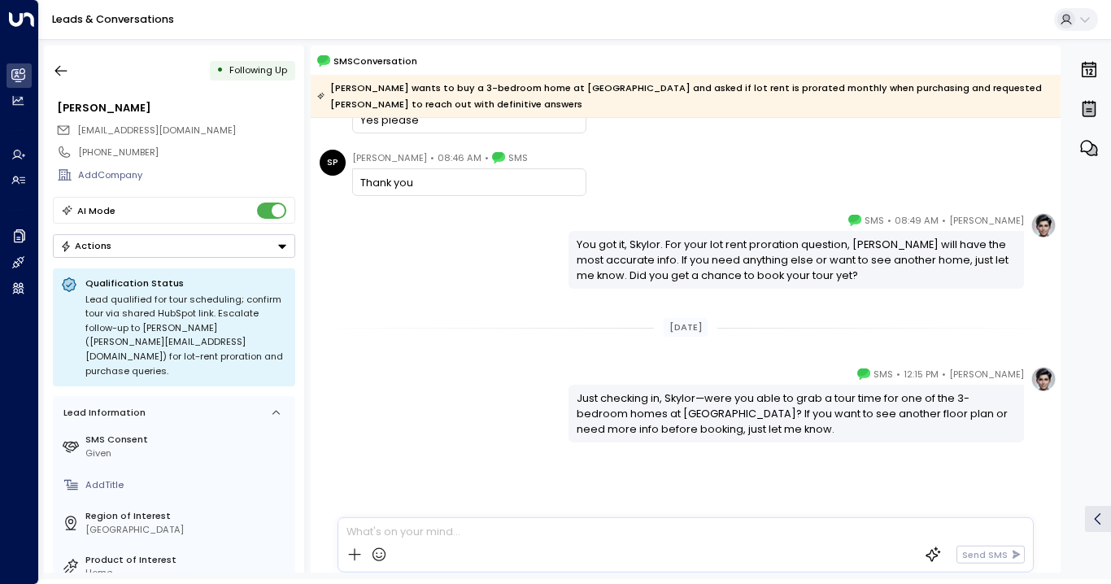
scroll to position [838, 0]
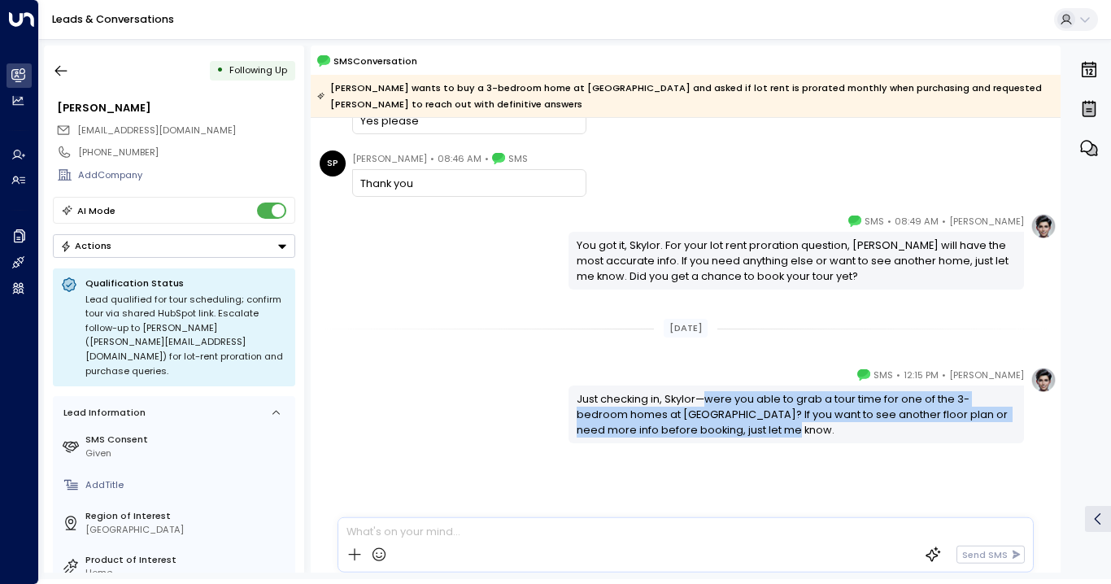
drag, startPoint x: 699, startPoint y: 402, endPoint x: 742, endPoint y: 439, distance: 56.5
click at [742, 439] on div "Just checking in, Skylor—were you able to grab a tour time for one of the 3-bed…" at bounding box center [795, 413] width 455 height 57
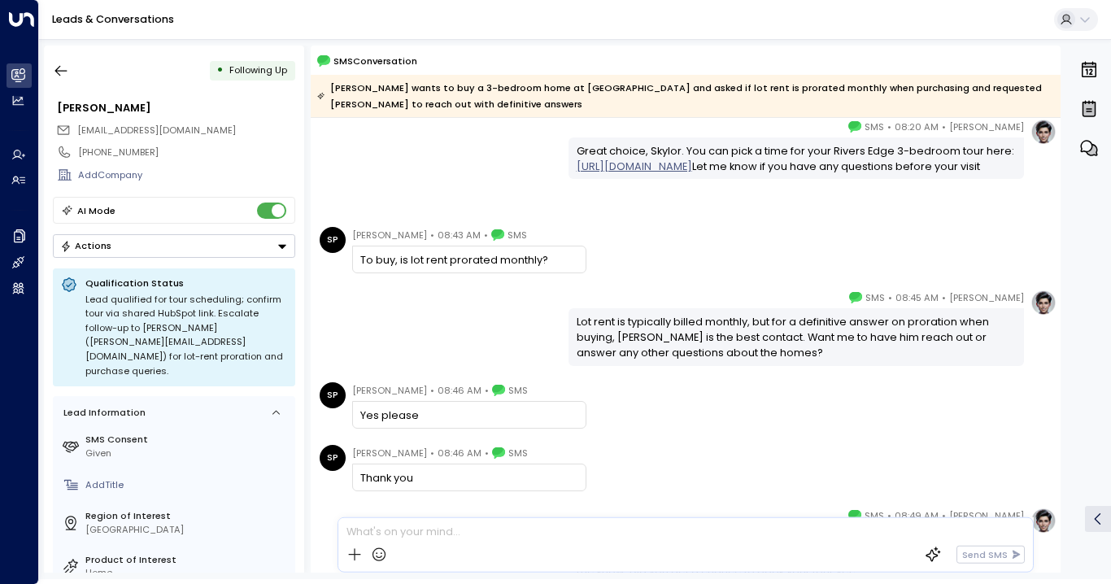
scroll to position [543, 0]
drag, startPoint x: 634, startPoint y: 337, endPoint x: 688, endPoint y: 339, distance: 53.7
click at [688, 339] on div "Lot rent is typically billed monthly, but for a definitive answer on proration …" at bounding box center [797, 338] width 440 height 47
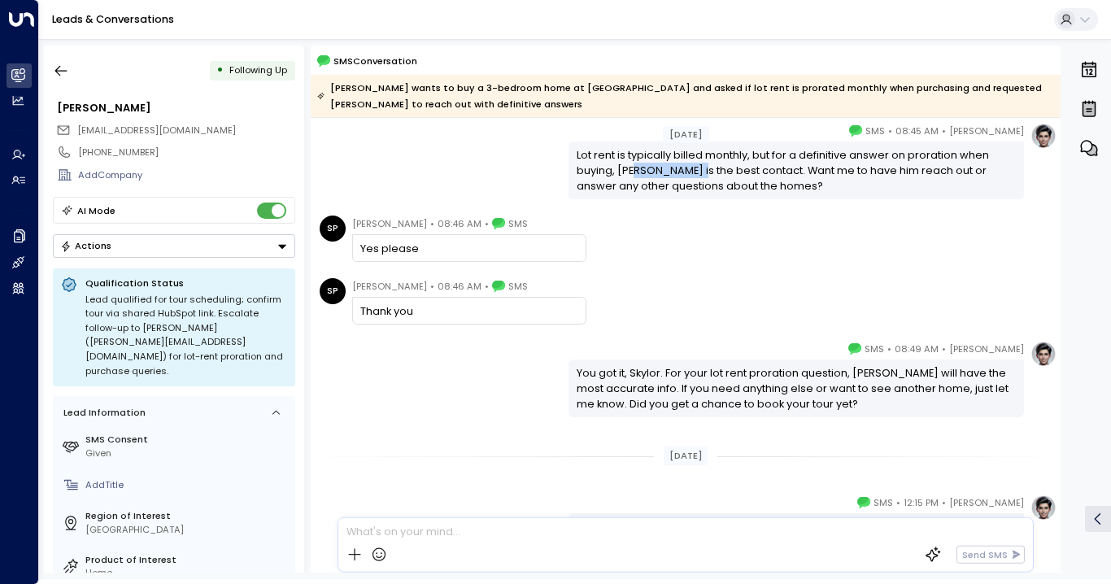
scroll to position [708, 0]
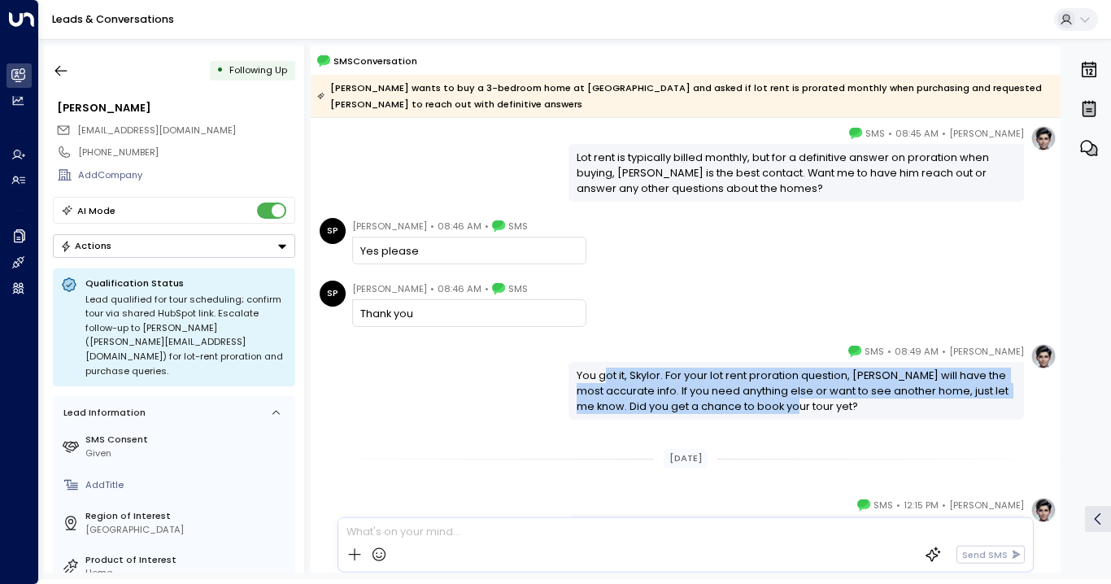
drag, startPoint x: 605, startPoint y: 375, endPoint x: 773, endPoint y: 412, distance: 172.4
click at [773, 412] on div "You got it, Skylor. For your lot rent proration question, [PERSON_NAME] will ha…" at bounding box center [797, 391] width 440 height 47
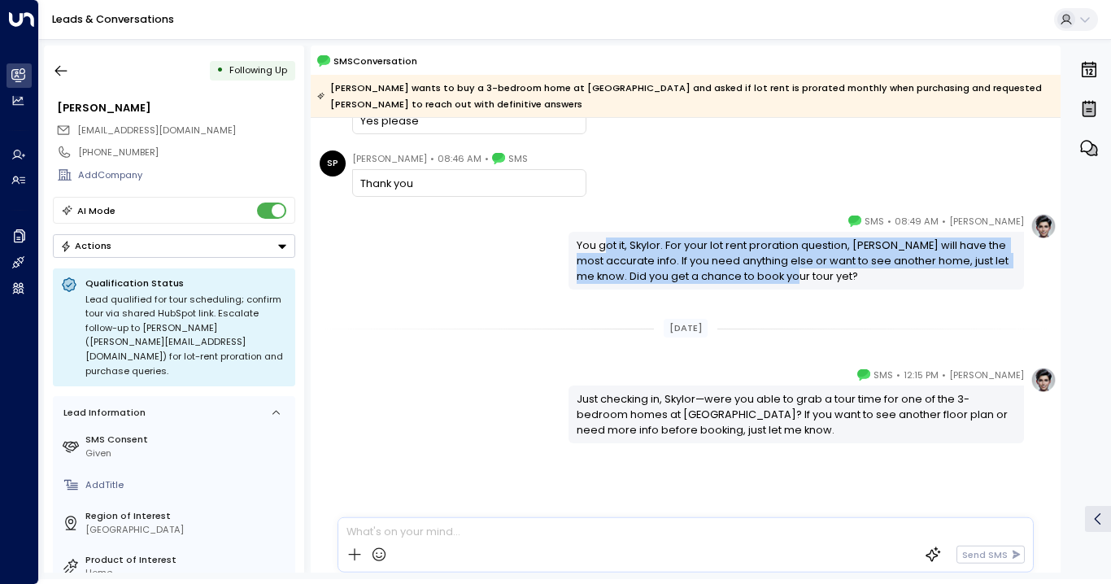
scroll to position [839, 0]
click at [55, 67] on icon "button" at bounding box center [61, 71] width 16 height 16
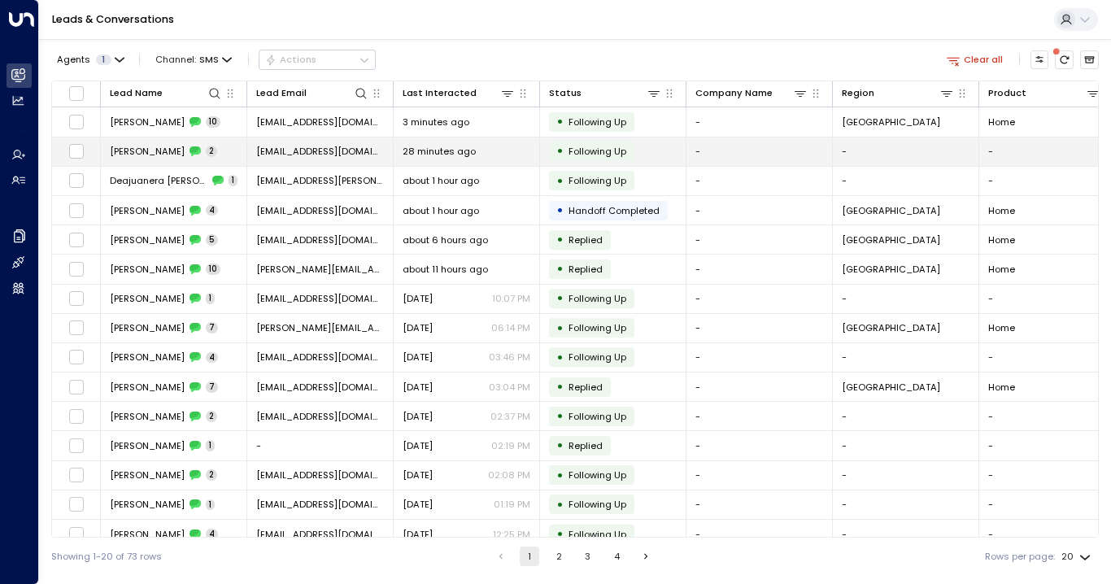
click at [163, 159] on td "[PERSON_NAME] 2" at bounding box center [174, 151] width 146 height 28
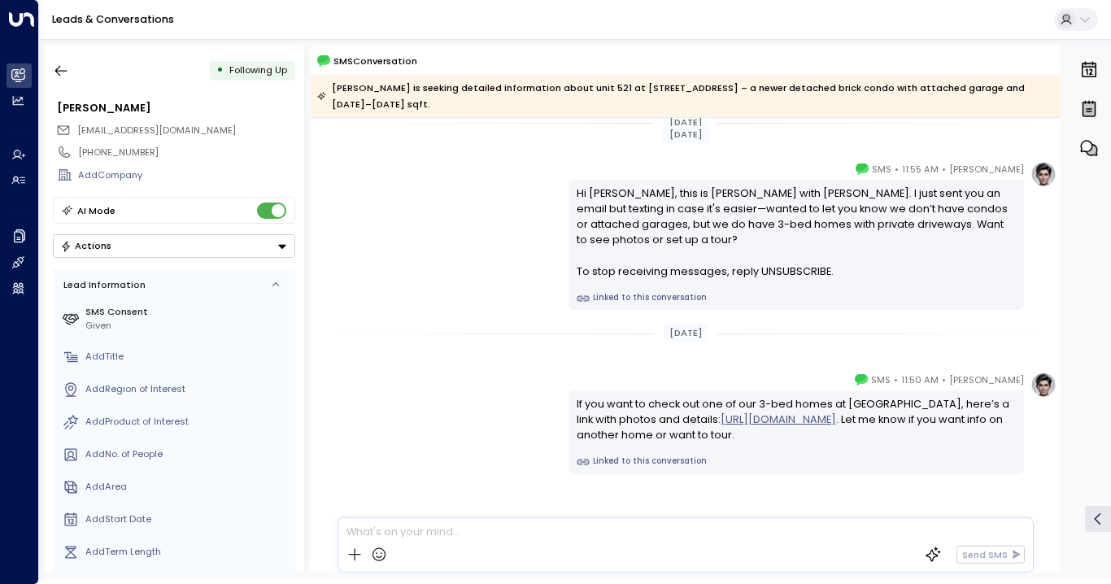
scroll to position [22, 0]
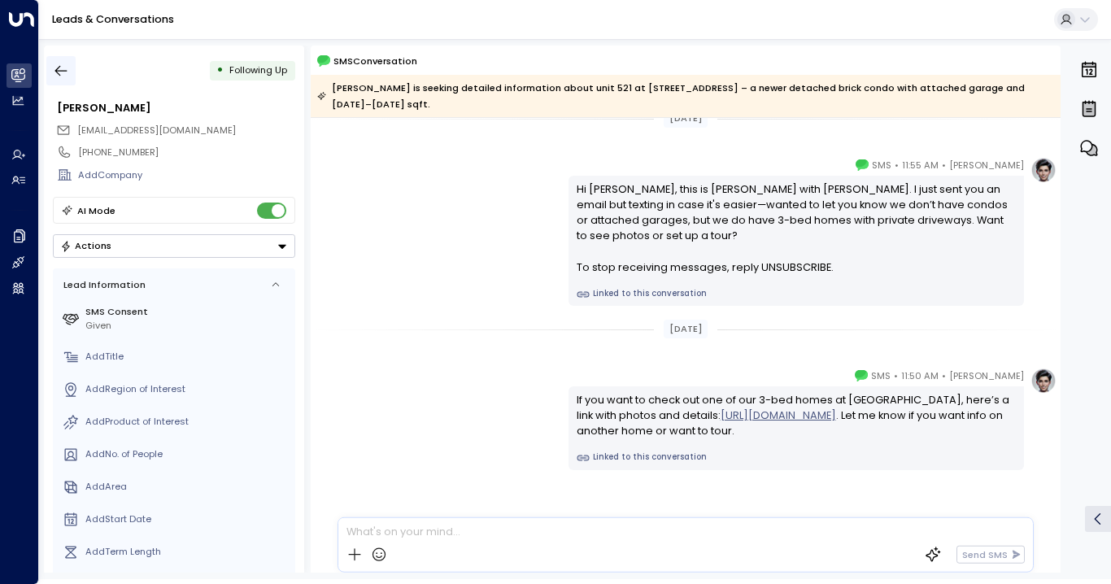
click at [62, 67] on icon "button" at bounding box center [61, 71] width 16 height 16
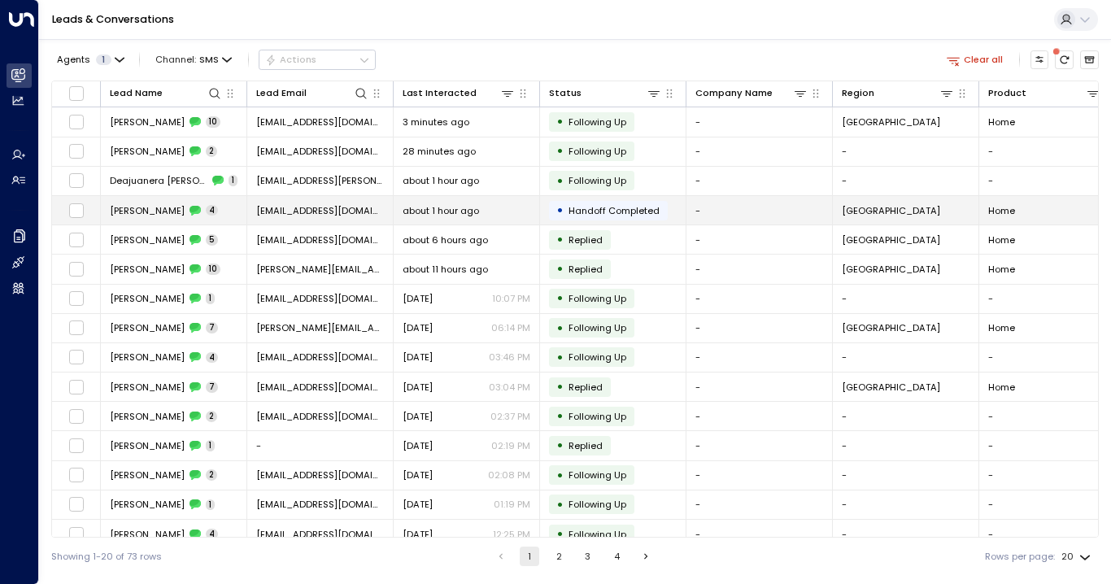
click at [144, 213] on span "[PERSON_NAME]" at bounding box center [147, 210] width 75 height 13
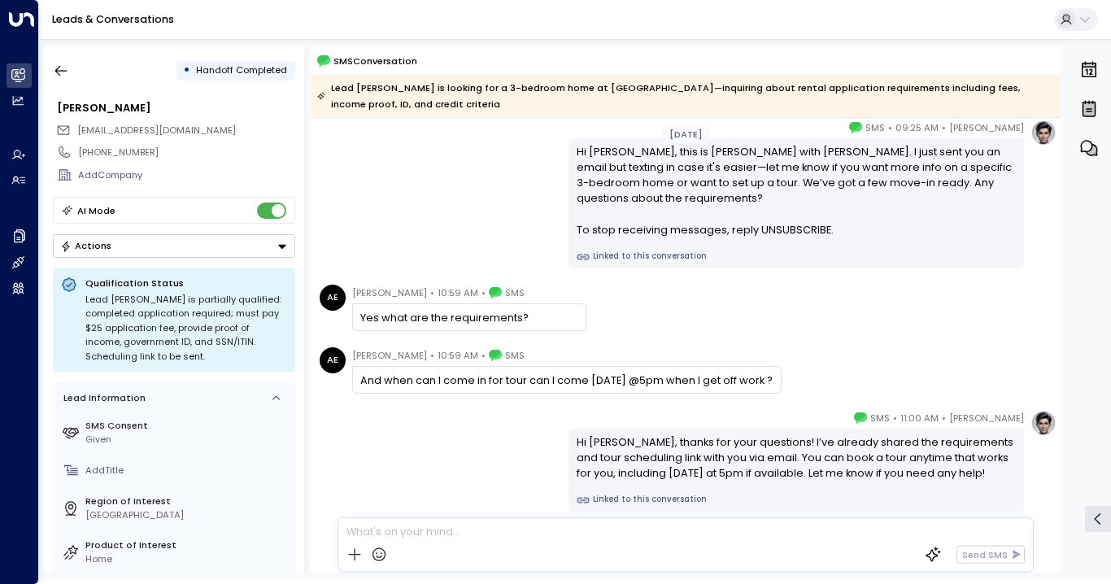
scroll to position [128, 0]
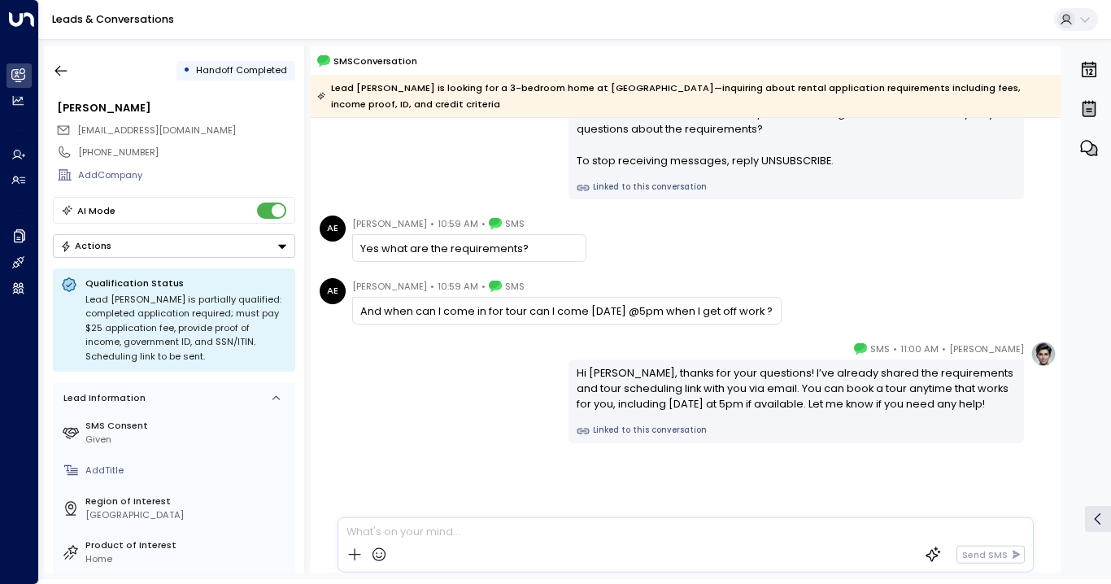
click at [605, 432] on link "Linked to this conversation" at bounding box center [797, 430] width 440 height 13
drag, startPoint x: 428, startPoint y: 304, endPoint x: 605, endPoint y: 310, distance: 177.4
click at [605, 310] on div "And when can I come in for tour can I come [DATE] @5pm when I get off work ?" at bounding box center [566, 310] width 412 height 15
drag, startPoint x: 644, startPoint y: 386, endPoint x: 890, endPoint y: 374, distance: 245.9
click at [890, 374] on div "Hi [PERSON_NAME], thanks for your questions! I’ve already shared the requiremen…" at bounding box center [797, 388] width 440 height 47
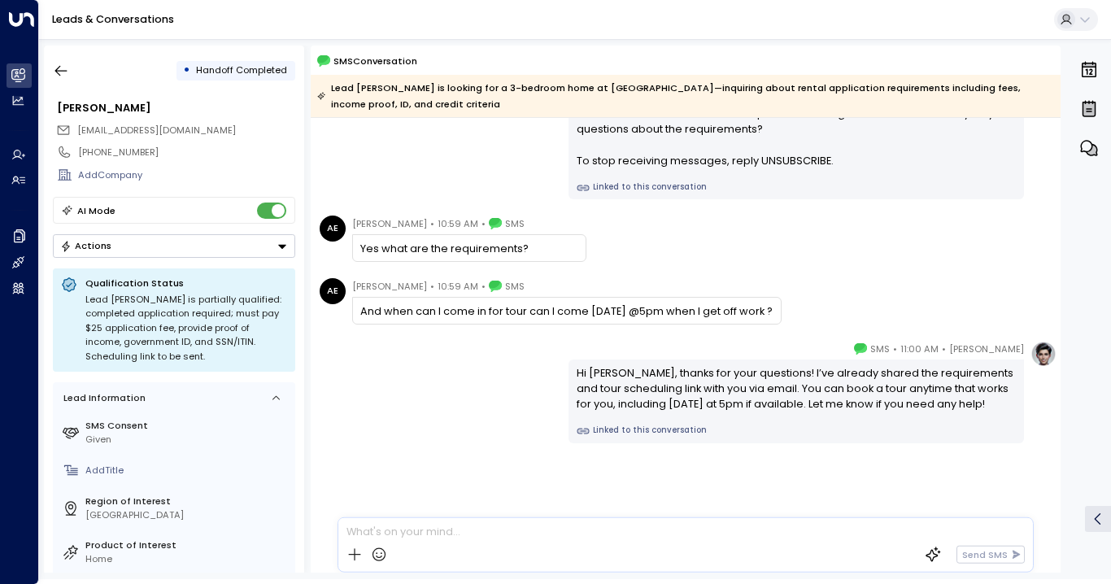
click at [823, 376] on div "Hi [PERSON_NAME], thanks for your questions! I’ve already shared the requiremen…" at bounding box center [797, 388] width 440 height 47
click at [64, 67] on icon "button" at bounding box center [61, 71] width 16 height 16
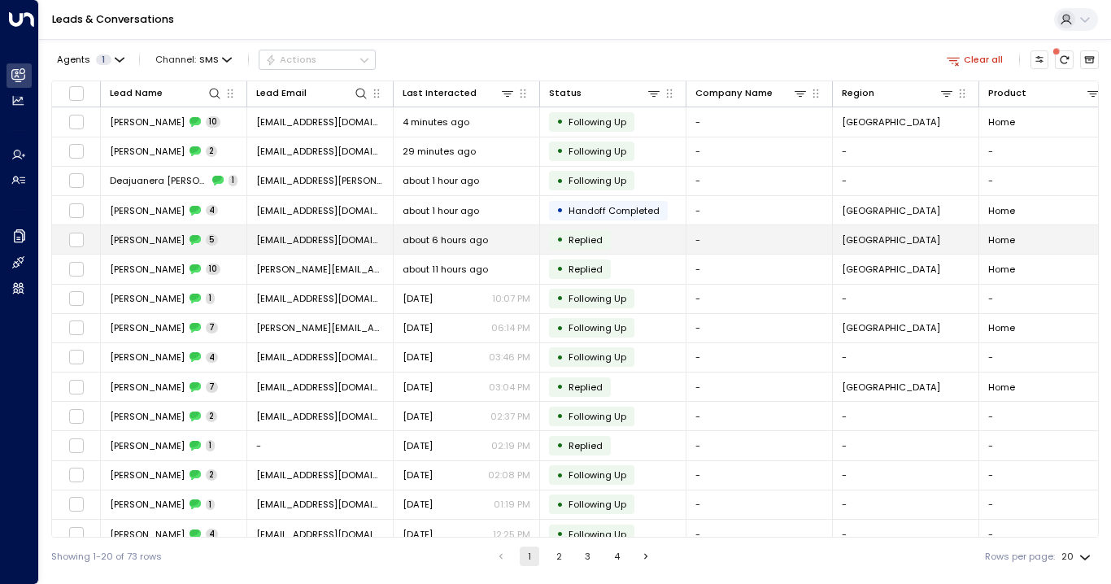
click at [153, 238] on span "[PERSON_NAME]" at bounding box center [147, 239] width 75 height 13
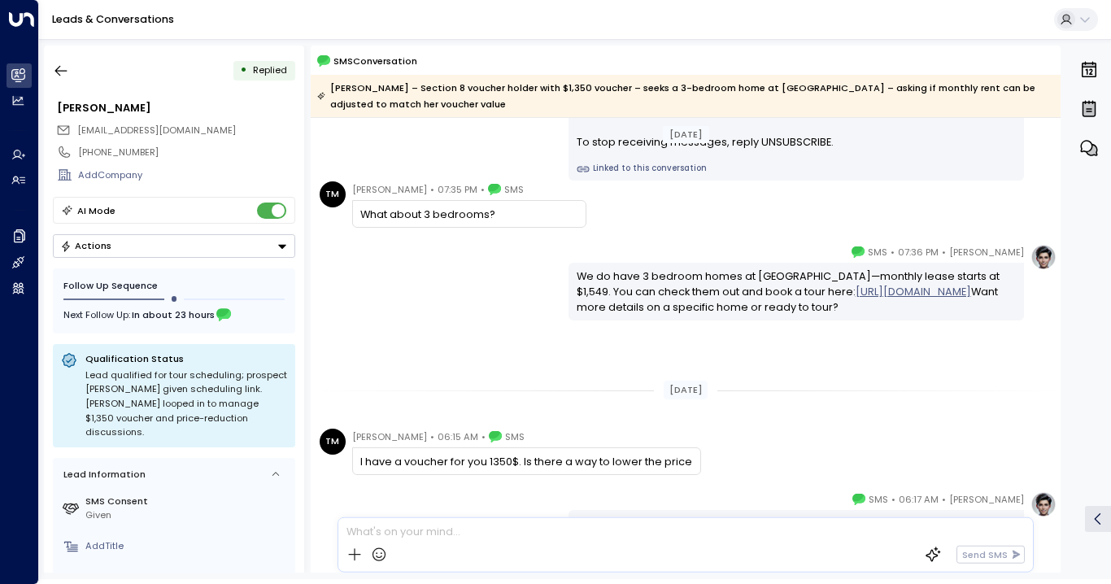
scroll to position [149, 0]
click at [63, 79] on button "button" at bounding box center [60, 70] width 29 height 29
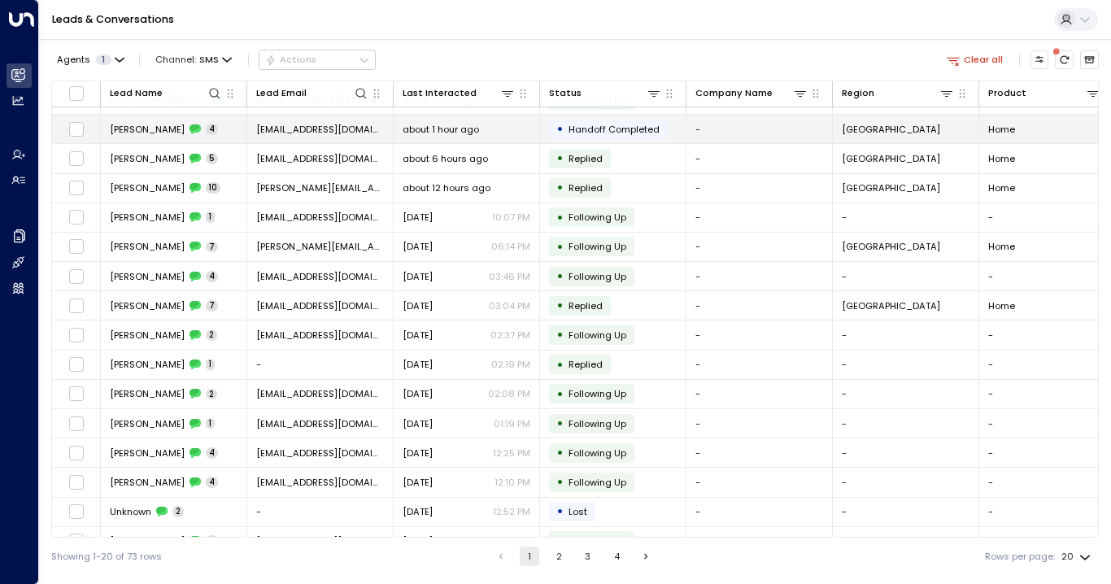
scroll to position [112, 0]
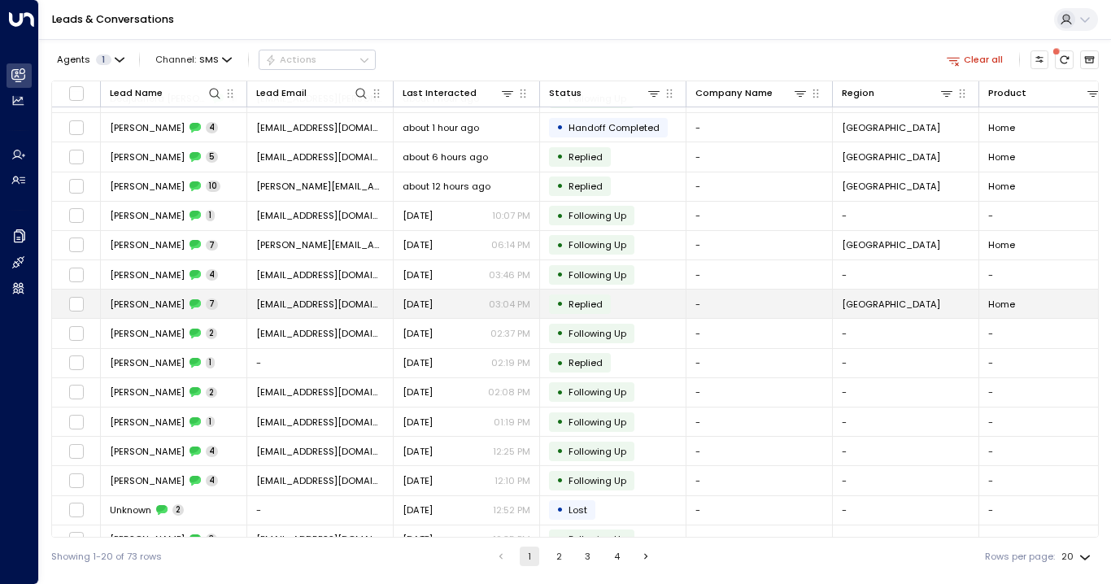
click at [132, 302] on span "[PERSON_NAME]" at bounding box center [147, 304] width 75 height 13
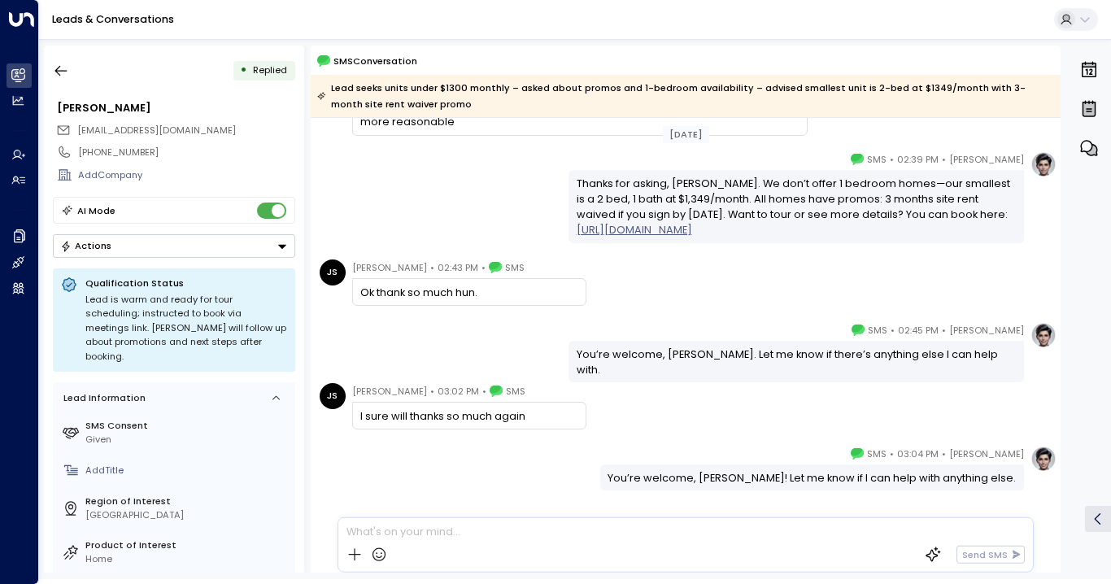
scroll to position [319, 0]
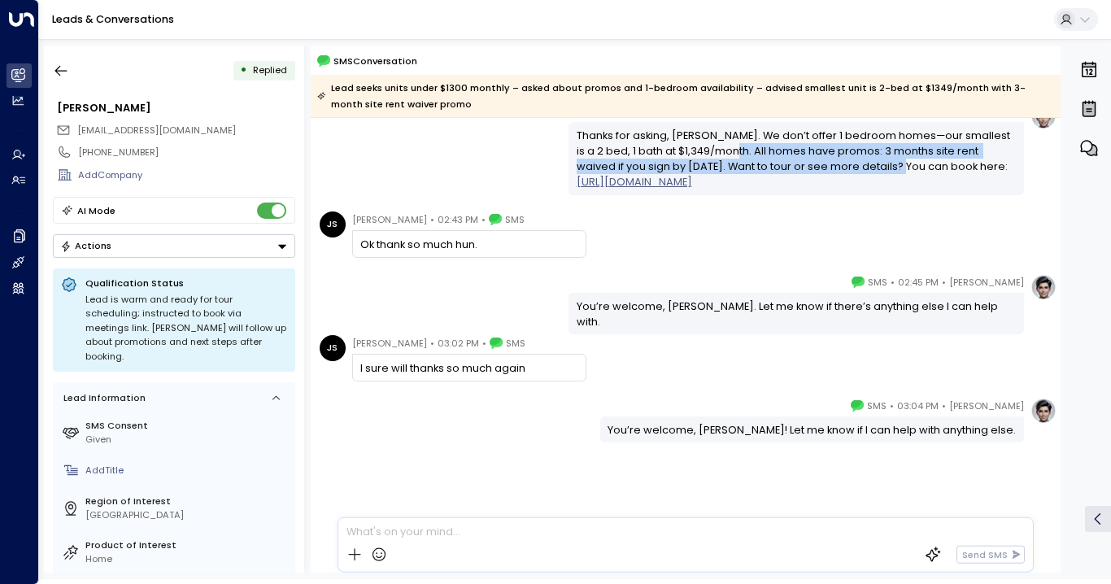
drag, startPoint x: 725, startPoint y: 154, endPoint x: 876, endPoint y: 160, distance: 150.6
click at [876, 160] on div "Thanks for asking, [PERSON_NAME]. We don’t offer 1 bedroom homes—our smallest i…" at bounding box center [797, 159] width 440 height 63
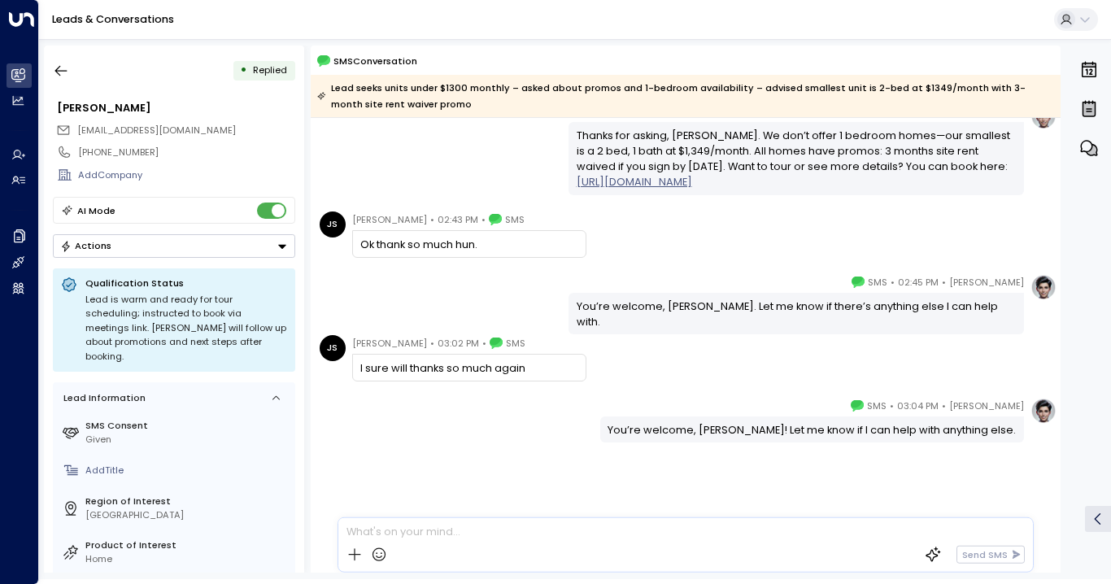
click at [633, 265] on div "[DATE] [PERSON_NAME] S • 02:36 PM • SMS Yes I'd like to know your current promo…" at bounding box center [686, 185] width 750 height 773
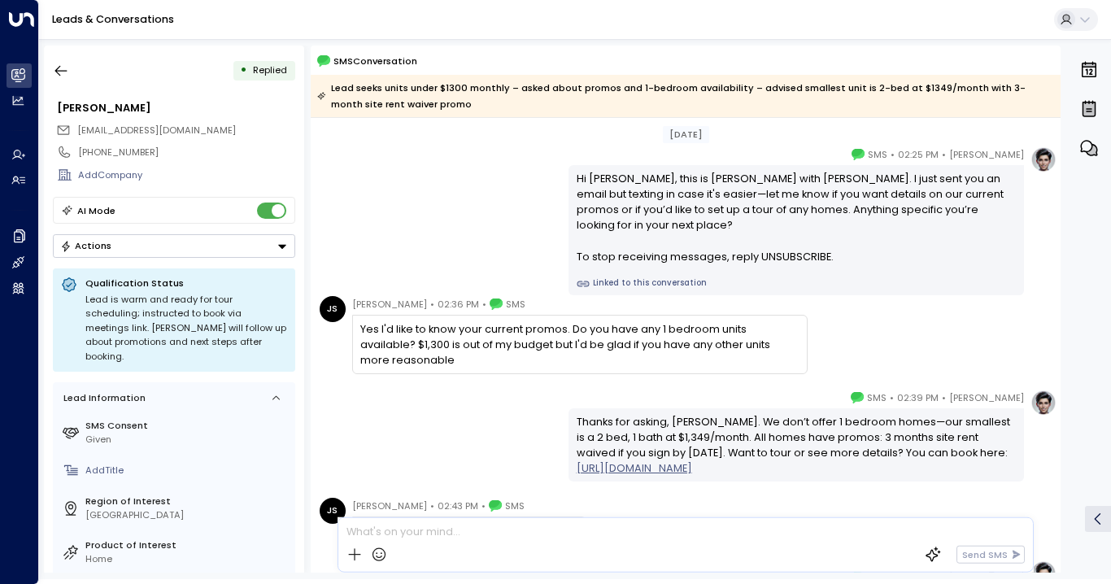
scroll to position [31, 0]
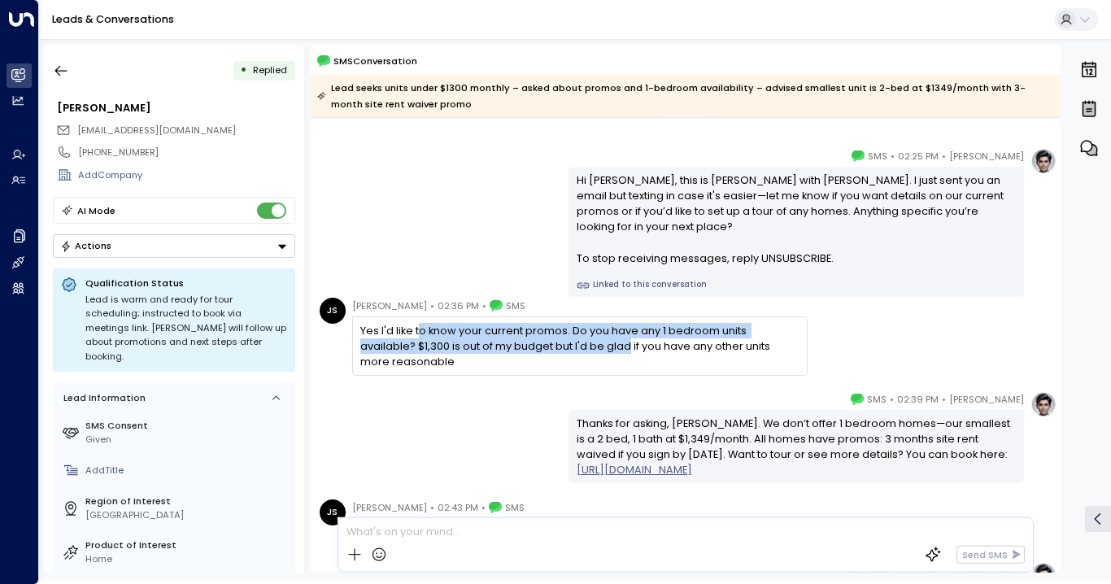
drag, startPoint x: 416, startPoint y: 327, endPoint x: 568, endPoint y: 342, distance: 152.8
click at [568, 342] on div "Yes I'd like to know your current promos. Do you have any 1 bedroom units avail…" at bounding box center [579, 346] width 438 height 47
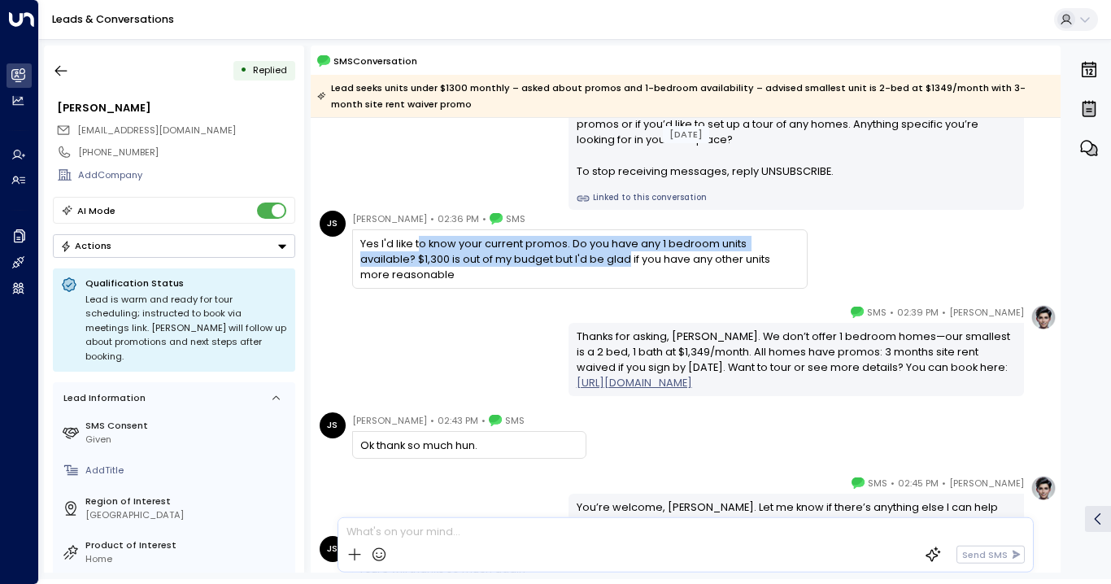
scroll to position [120, 0]
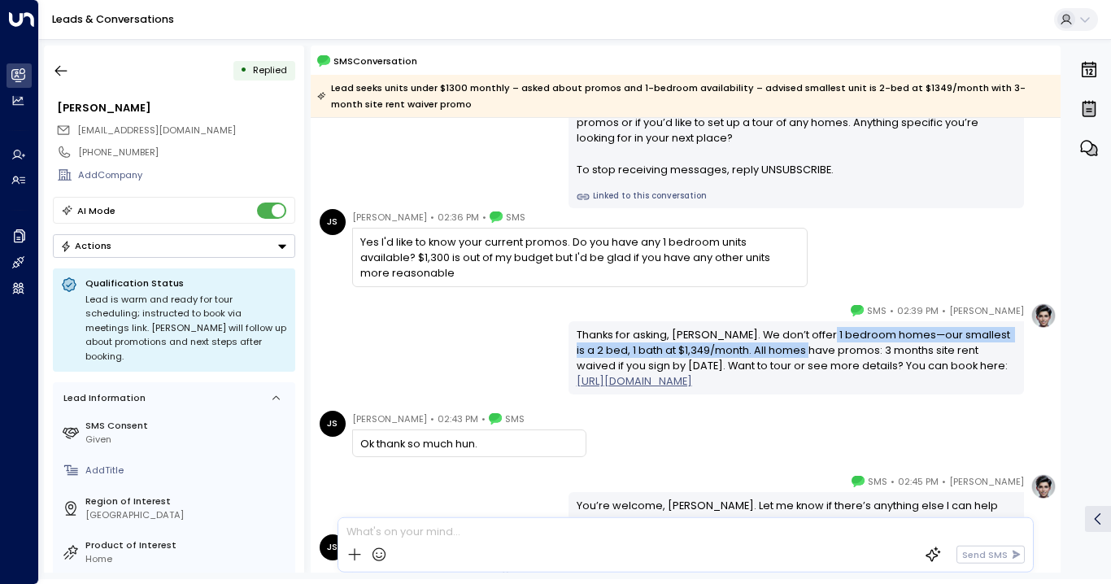
drag, startPoint x: 815, startPoint y: 329, endPoint x: 800, endPoint y: 355, distance: 29.9
click at [800, 355] on div "Thanks for asking, [PERSON_NAME]. We don’t offer 1 bedroom homes—our smallest i…" at bounding box center [797, 358] width 440 height 63
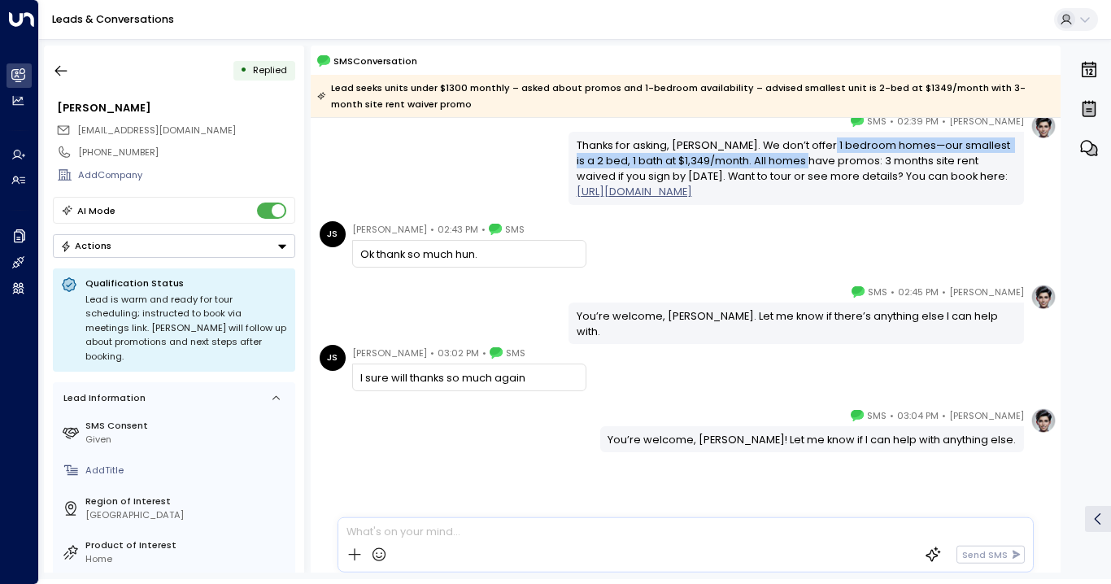
scroll to position [319, 0]
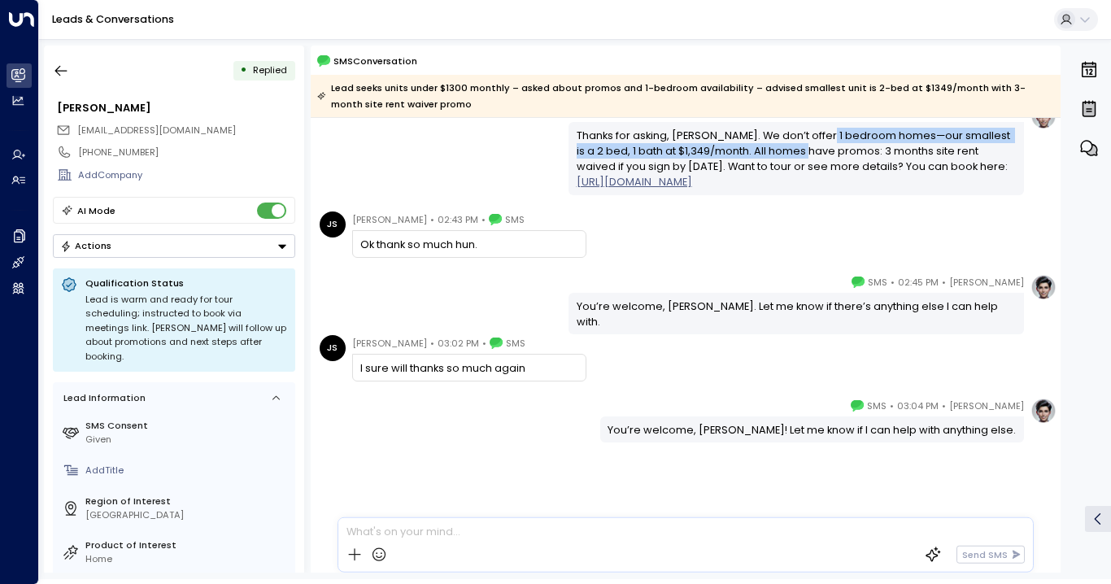
drag, startPoint x: 429, startPoint y: 238, endPoint x: 478, endPoint y: 238, distance: 49.6
click at [478, 238] on div "Ok thank so much hun." at bounding box center [468, 244] width 217 height 15
click at [589, 271] on div "[DATE] [PERSON_NAME] S • 02:36 PM • SMS Yes I'd like to know your current promo…" at bounding box center [686, 185] width 750 height 773
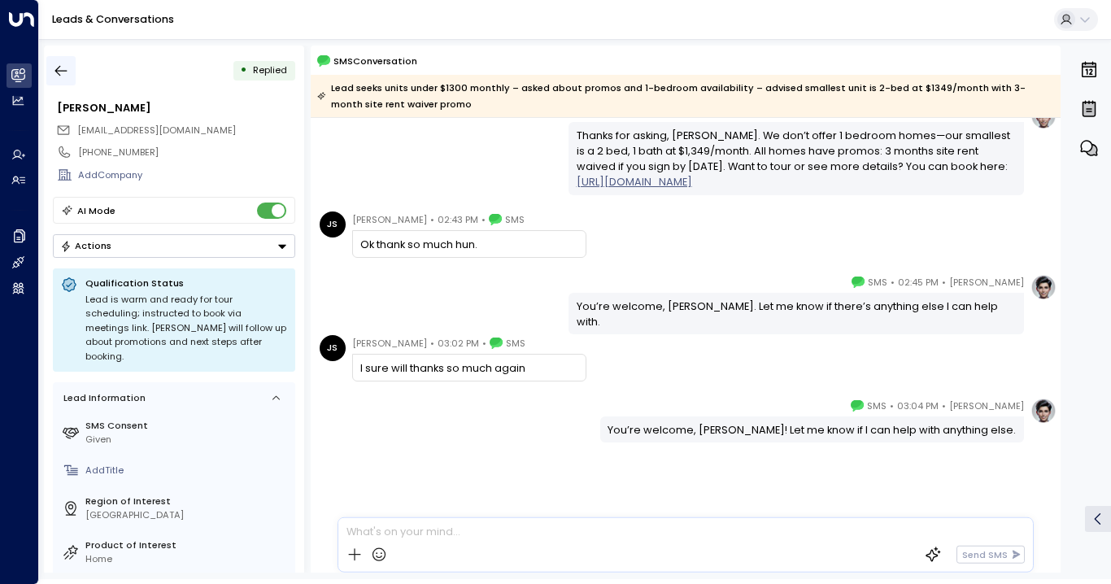
click at [54, 66] on icon "button" at bounding box center [61, 71] width 16 height 16
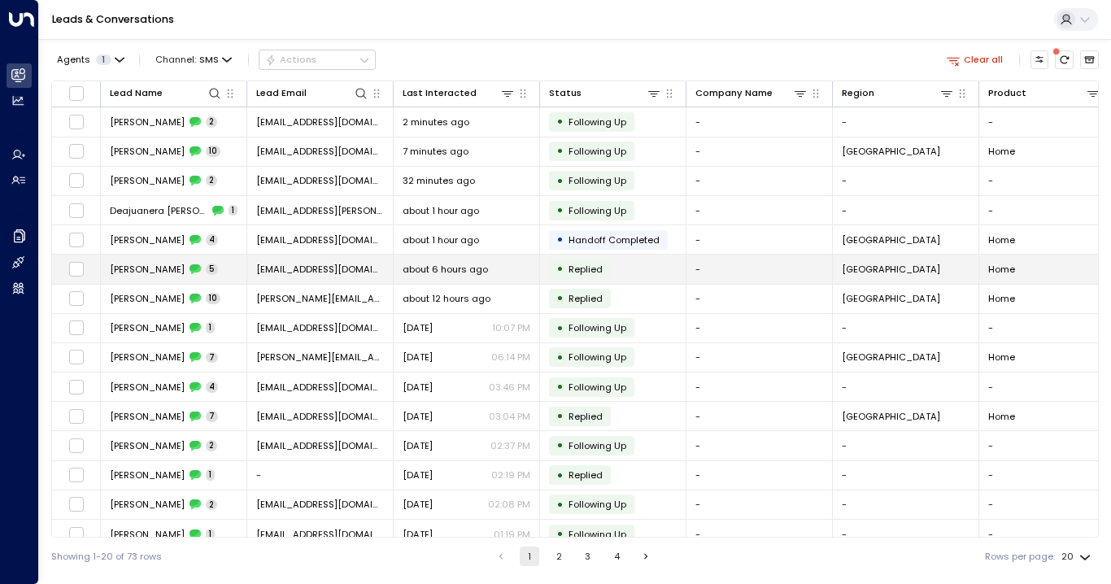
click at [165, 268] on span "[PERSON_NAME]" at bounding box center [147, 269] width 75 height 13
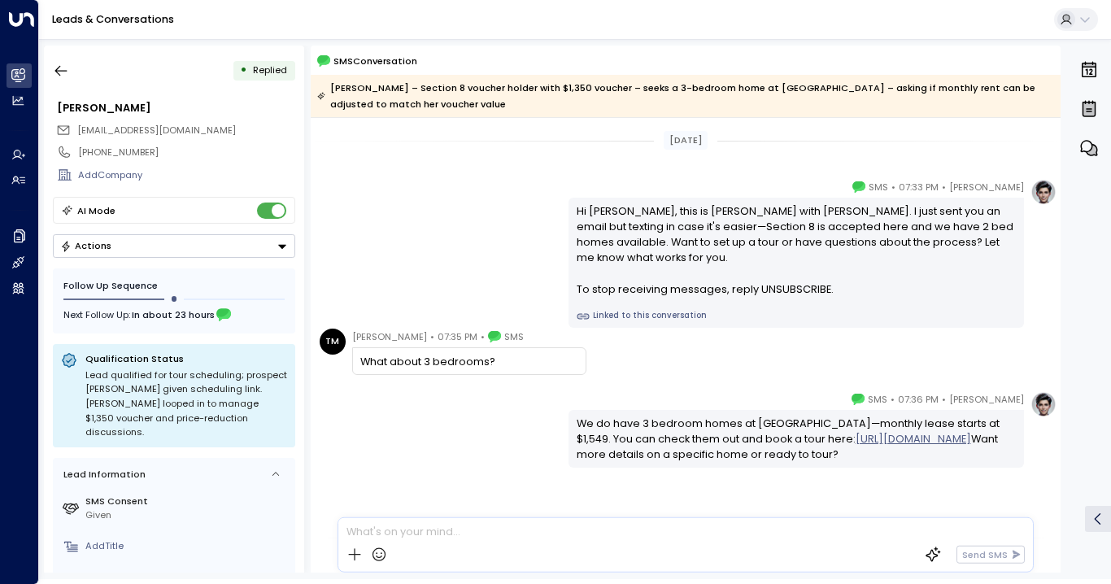
scroll to position [272, 0]
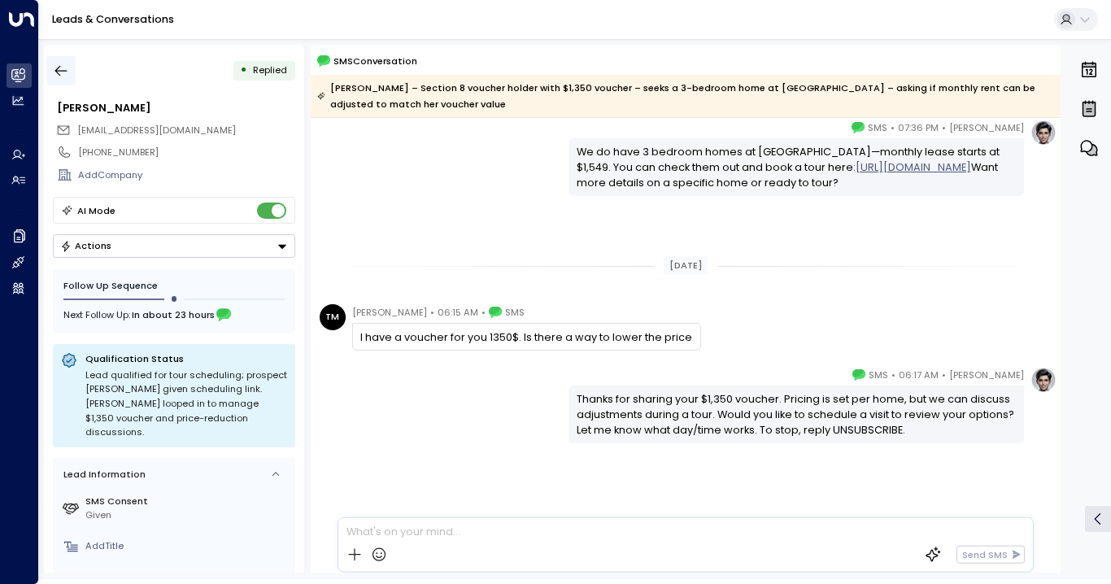
click at [63, 67] on icon "button" at bounding box center [61, 71] width 16 height 16
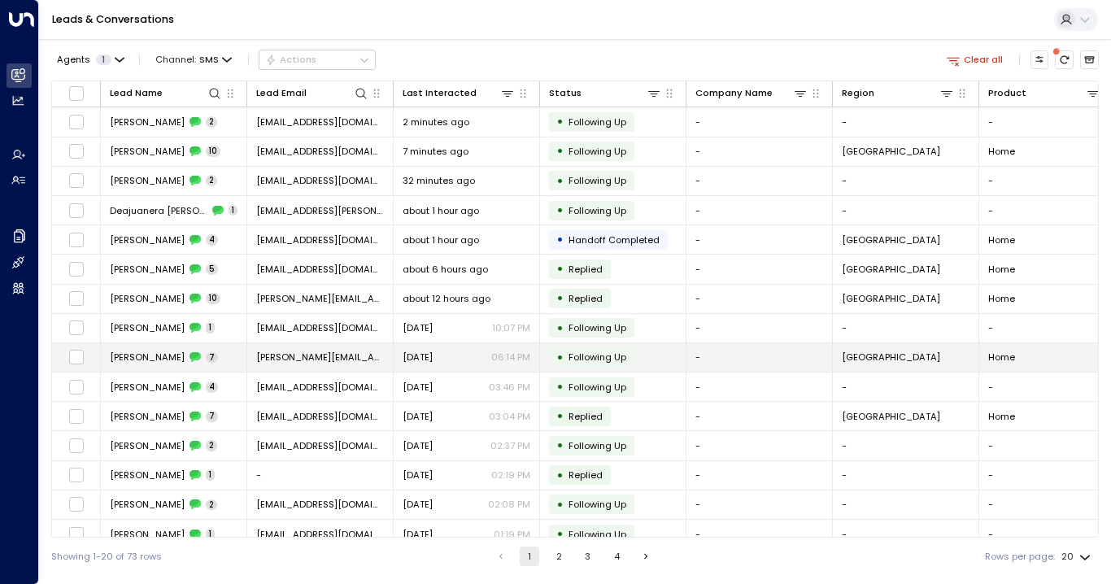
click at [153, 356] on span "[PERSON_NAME]" at bounding box center [147, 356] width 75 height 13
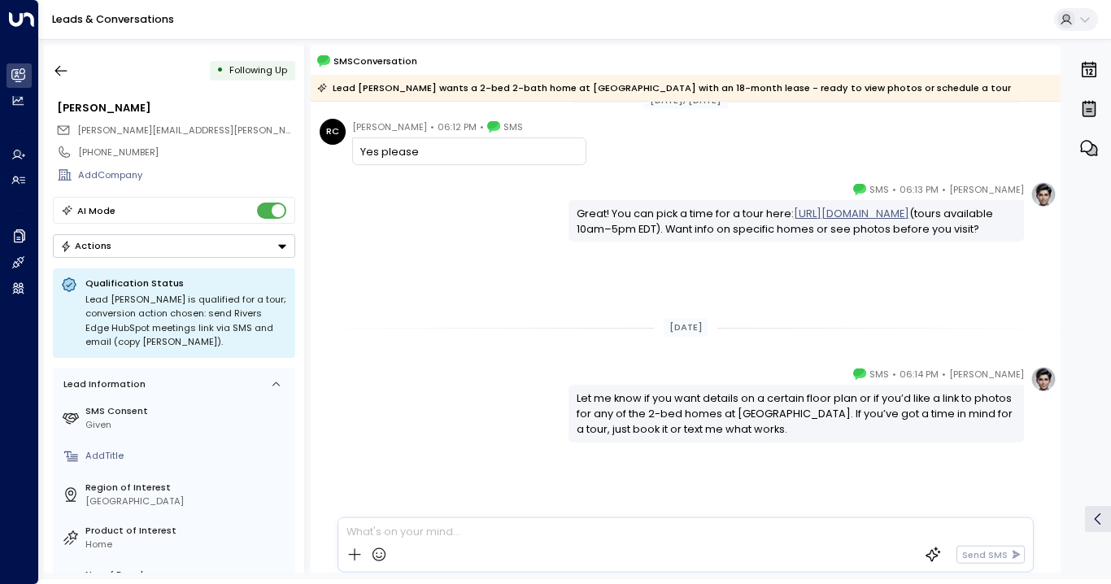
scroll to position [533, 0]
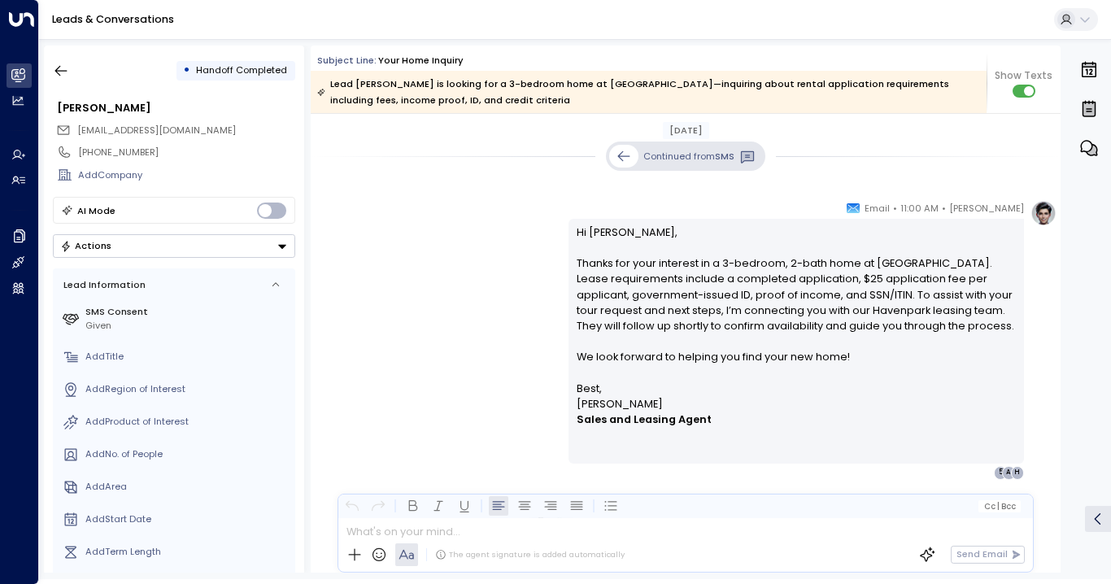
scroll to position [491, 0]
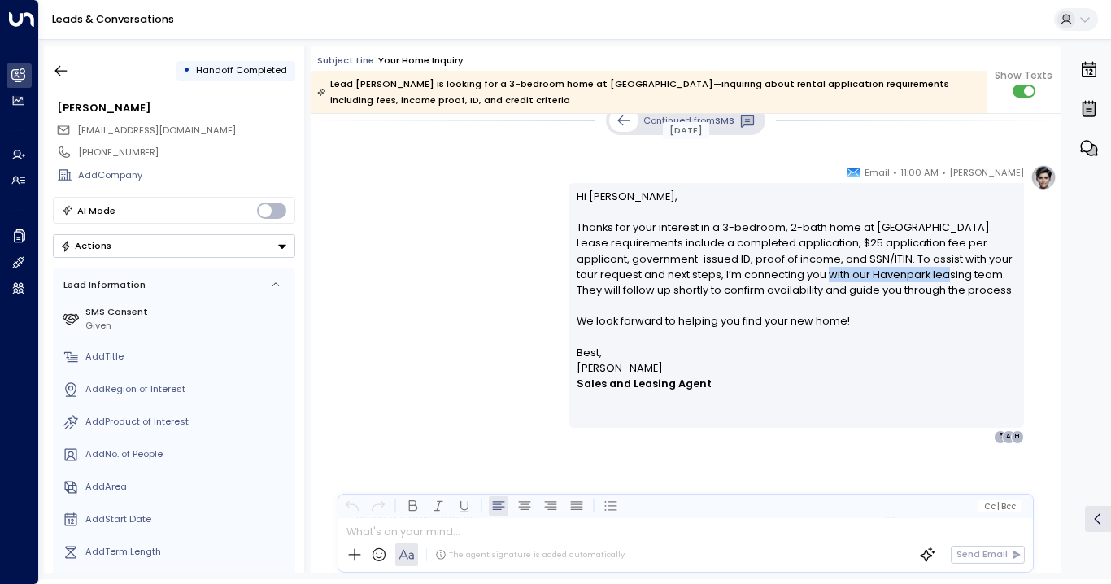
drag, startPoint x: 847, startPoint y: 272, endPoint x: 948, endPoint y: 268, distance: 101.0
click at [948, 268] on p "Hi [PERSON_NAME], Thanks for your interest in a 3-bedroom, 2-bath home at [GEOG…" at bounding box center [797, 267] width 440 height 156
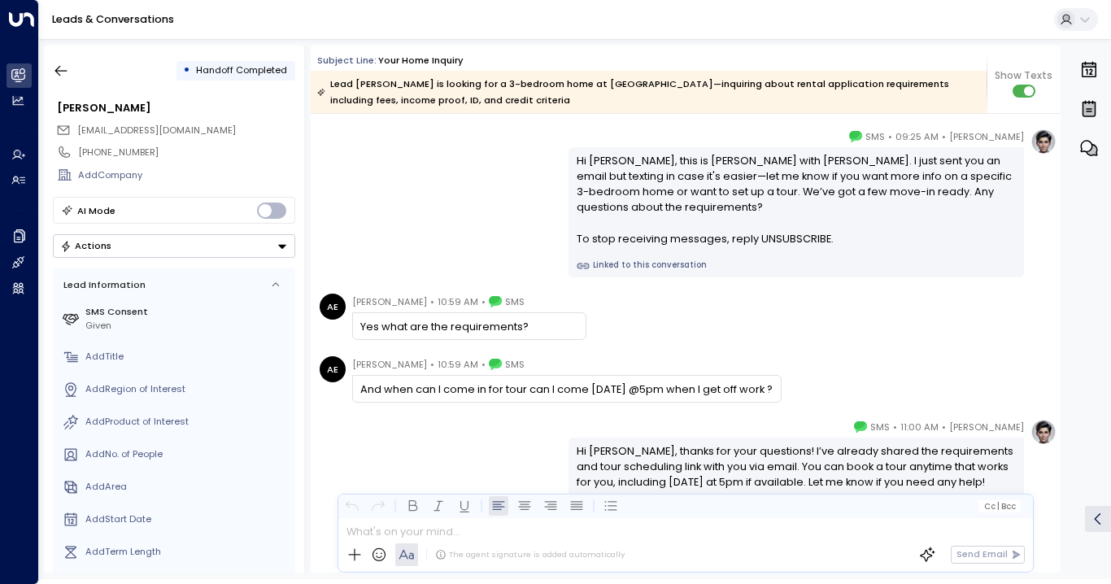
scroll to position [0, 0]
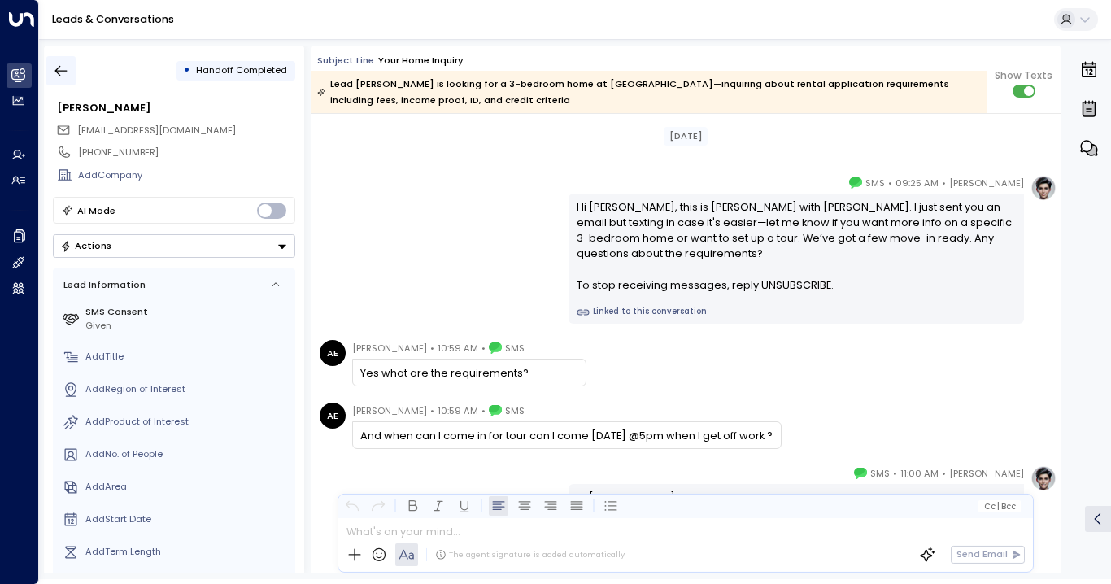
click at [61, 64] on icon "button" at bounding box center [61, 71] width 16 height 16
drag, startPoint x: 158, startPoint y: 126, endPoint x: 73, endPoint y: 134, distance: 85.0
click at [73, 134] on div "[EMAIL_ADDRESS][DOMAIN_NAME]" at bounding box center [175, 130] width 239 height 21
copy span "[EMAIL_ADDRESS][DOMAIN_NAME]"
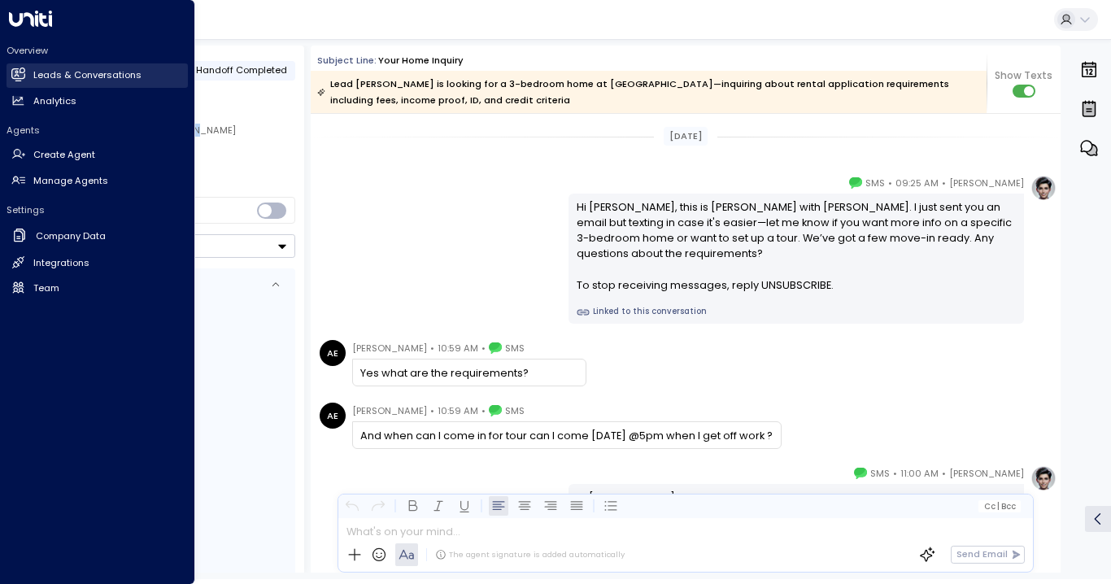
click at [10, 62] on div "Overview Leads & Conversations Leads & Conversations Analytics Analytics" at bounding box center [97, 78] width 181 height 69
click at [66, 74] on h2 "Leads & Conversations" at bounding box center [87, 75] width 108 height 14
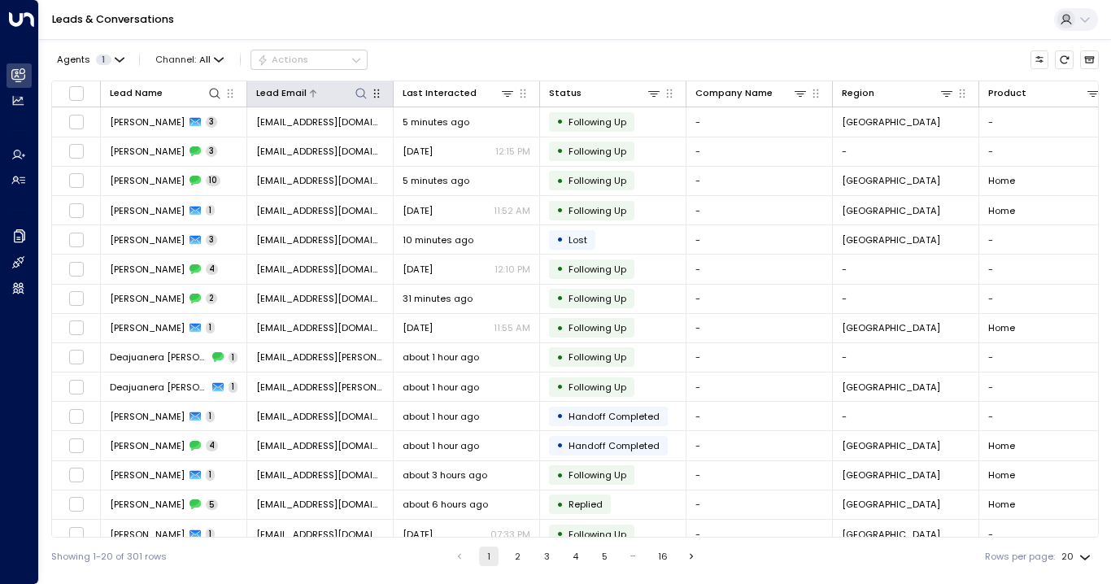
click at [359, 92] on icon at bounding box center [361, 93] width 13 height 13
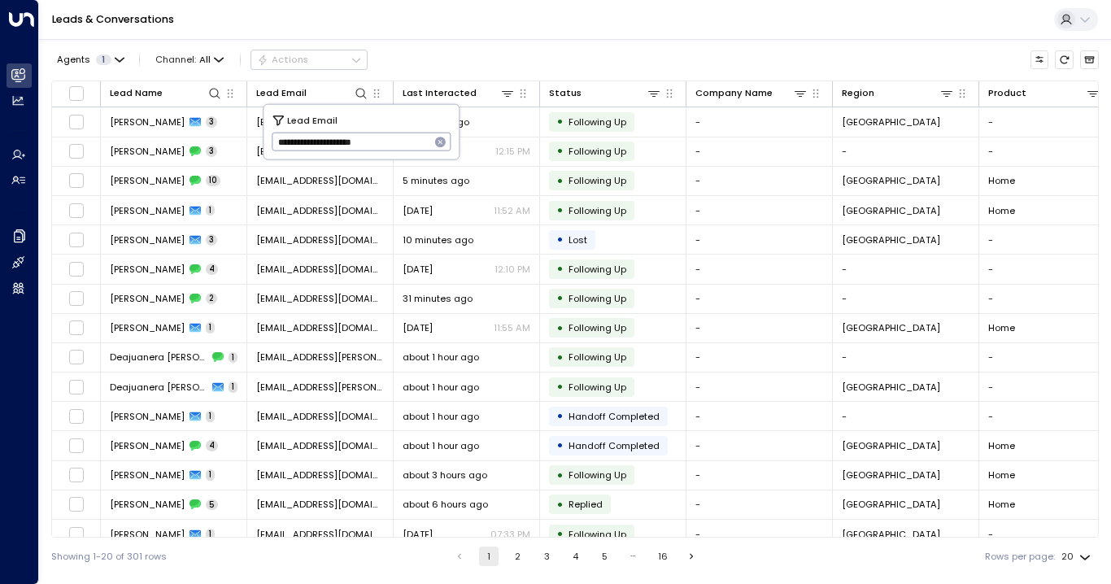
type input "**********"
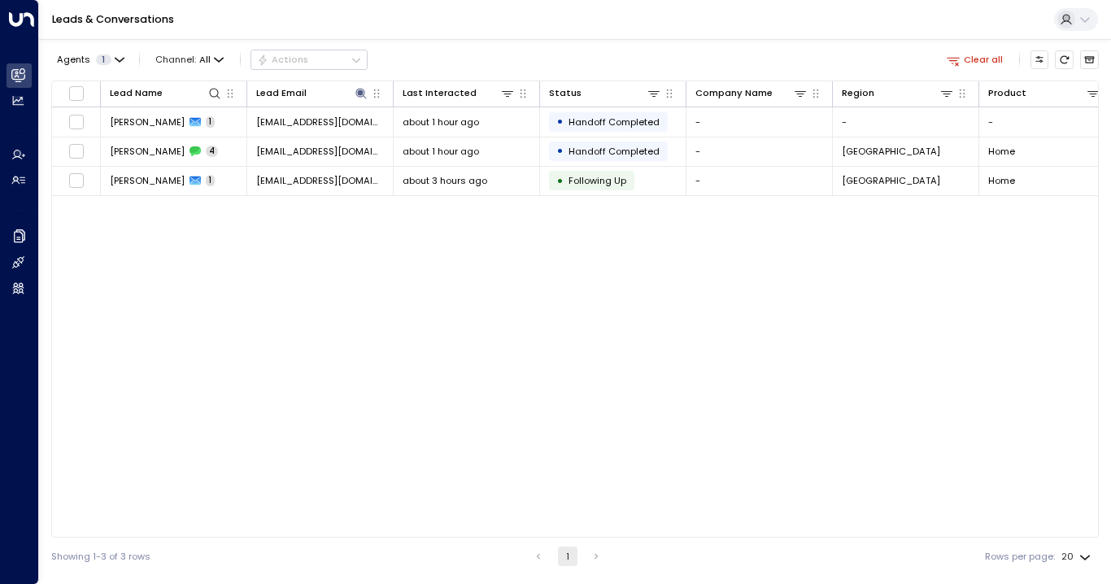
click at [507, 49] on div "Agents 1 Channel: All Actions Clear all" at bounding box center [574, 60] width 1047 height 28
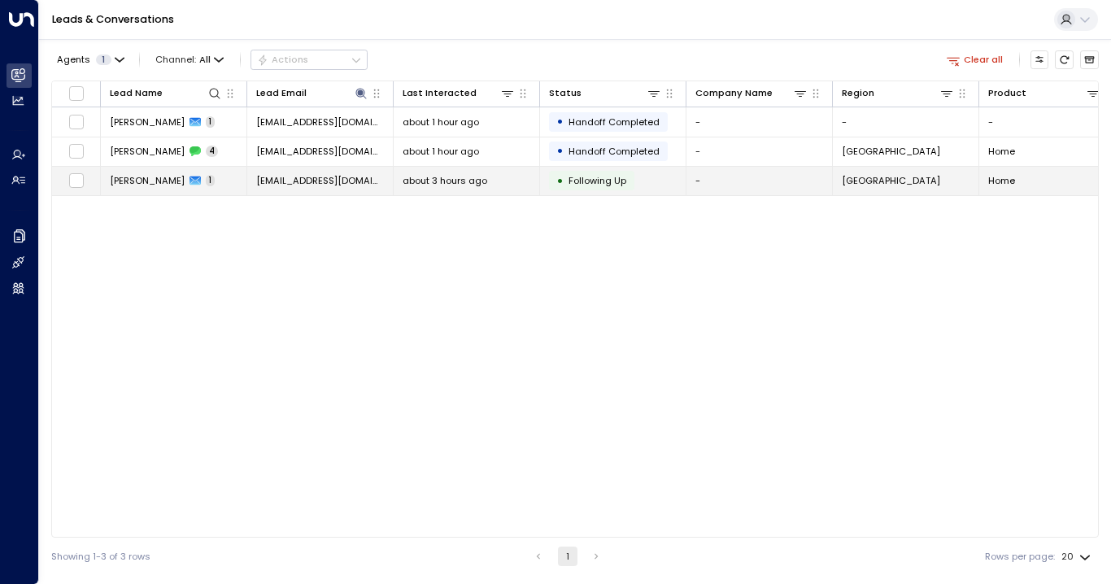
click at [140, 178] on span "[PERSON_NAME]" at bounding box center [147, 180] width 75 height 13
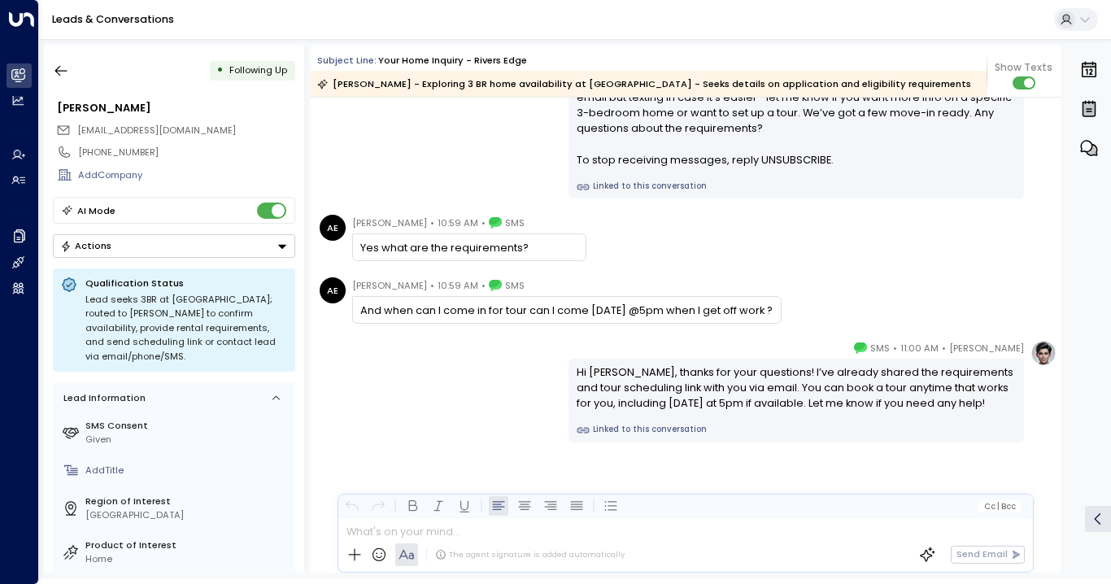
scroll to position [1565, 0]
click at [62, 70] on icon "button" at bounding box center [61, 71] width 12 height 11
